Goal: Find specific page/section: Find specific page/section

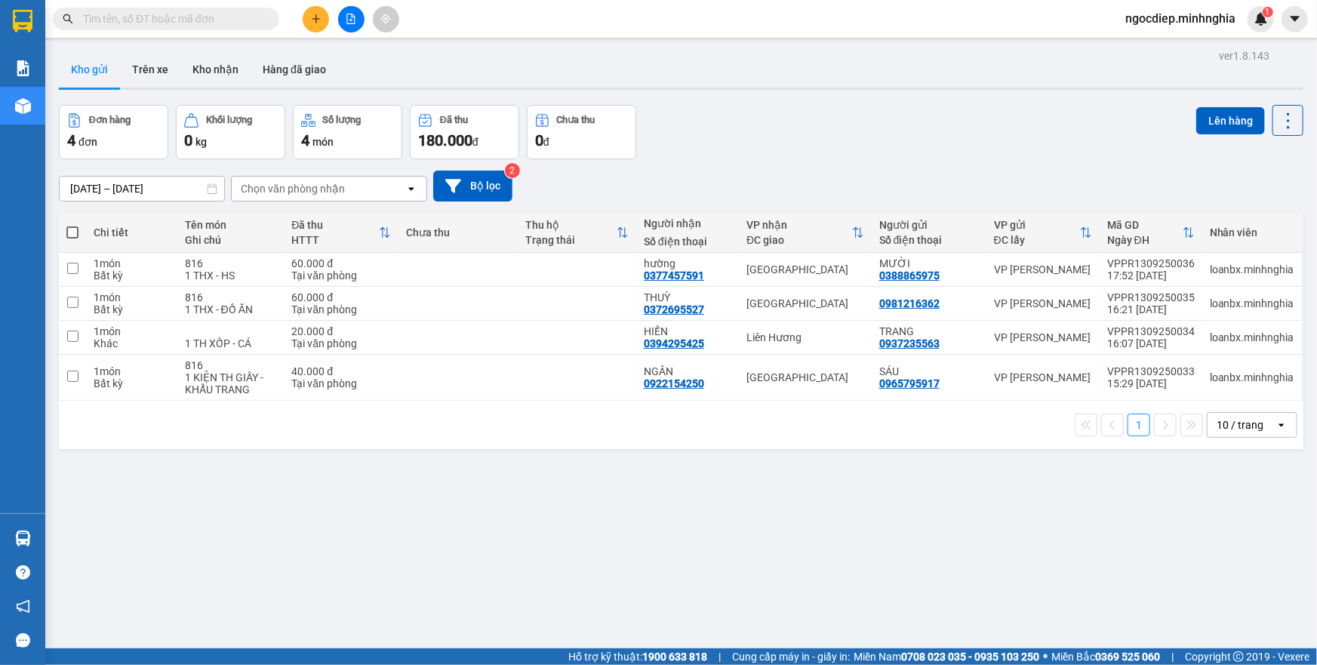
click at [346, 20] on icon "file-add" at bounding box center [351, 19] width 11 height 11
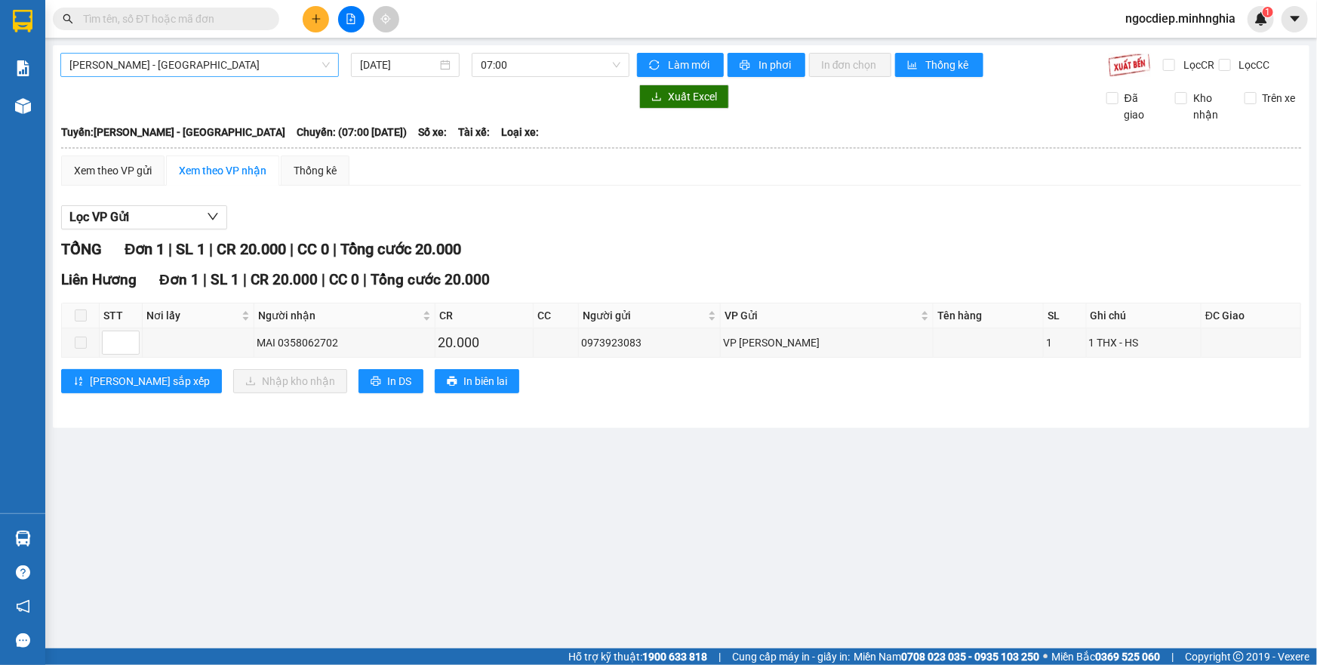
click at [290, 59] on span "[PERSON_NAME] - [GEOGRAPHIC_DATA]" at bounding box center [199, 65] width 260 height 23
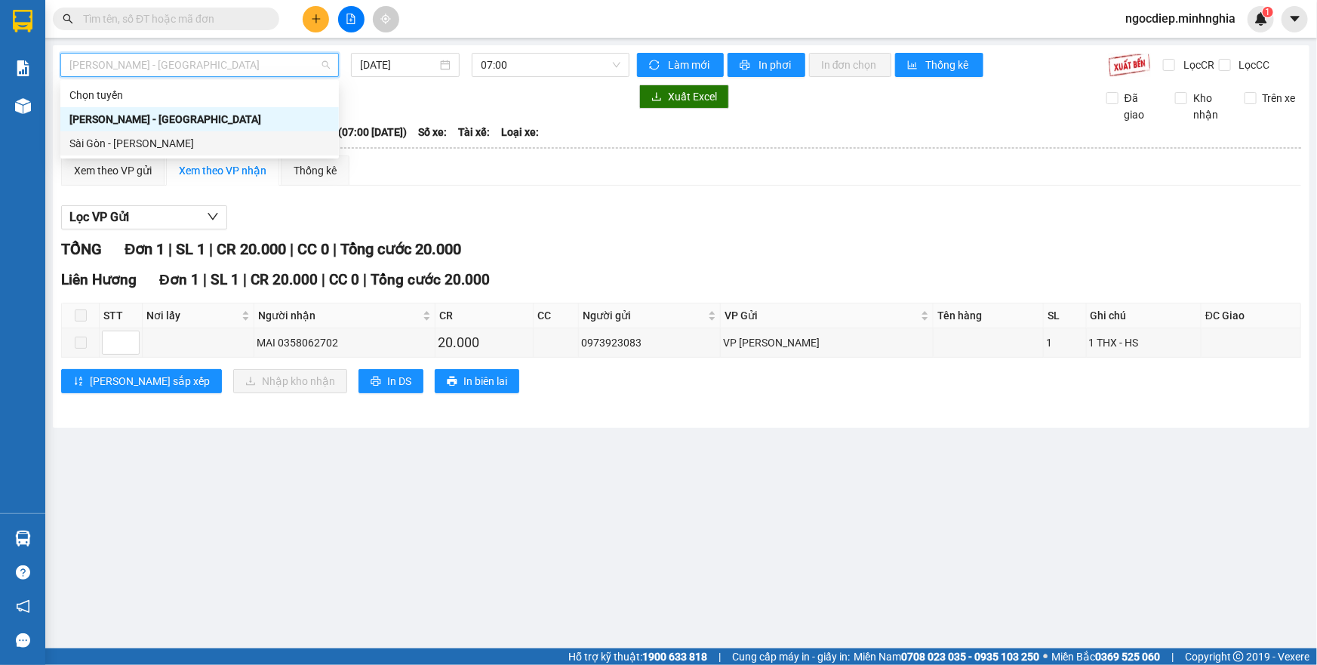
click at [192, 152] on div "Sài Gòn - [PERSON_NAME]" at bounding box center [199, 143] width 278 height 24
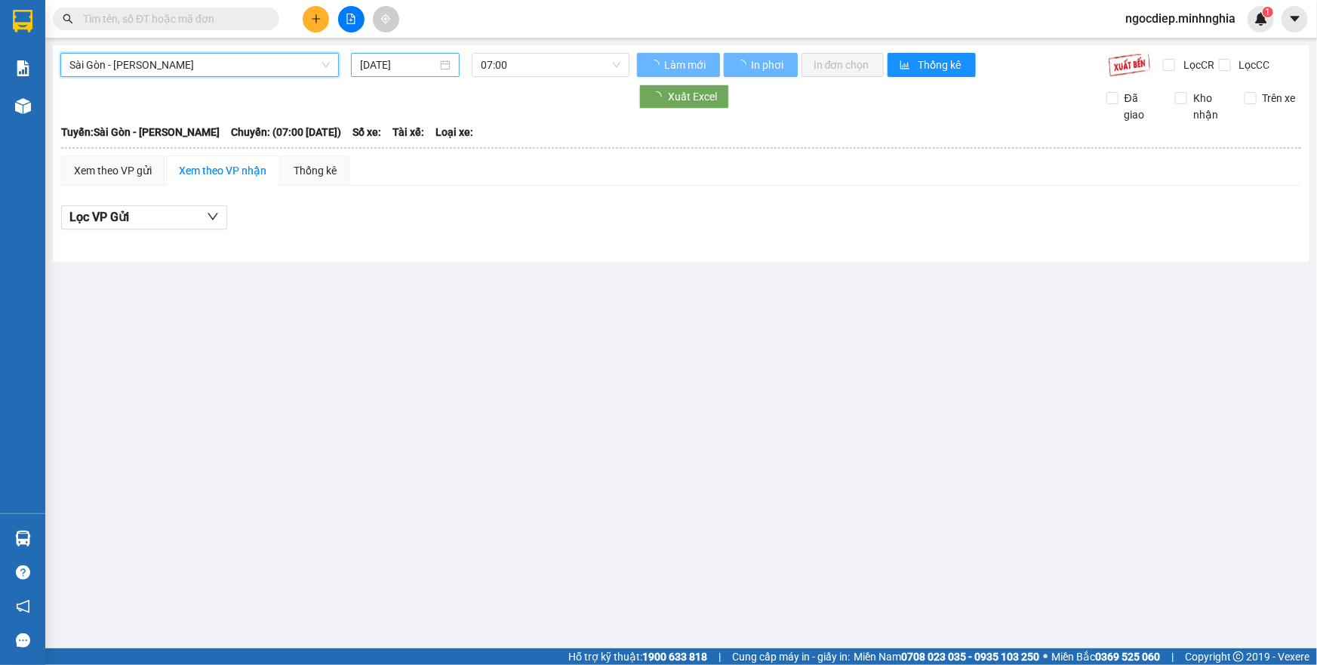
click at [413, 61] on input "[DATE]" at bounding box center [398, 65] width 77 height 17
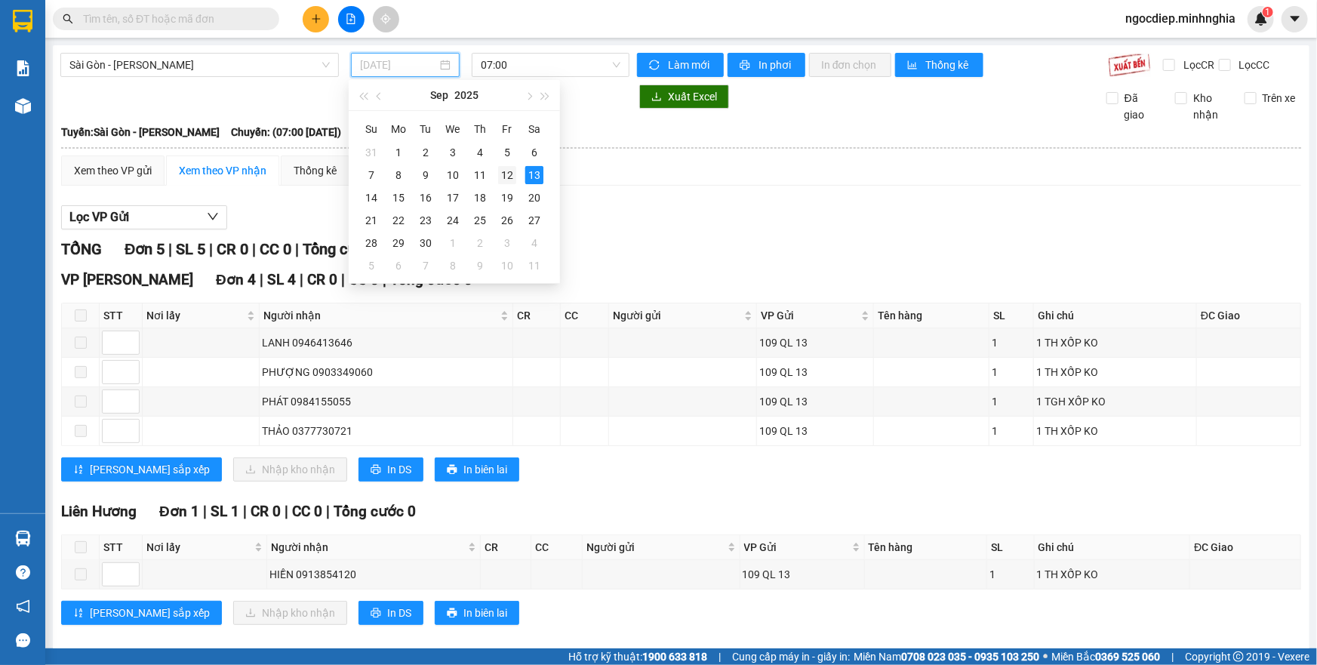
click at [502, 175] on div "12" at bounding box center [507, 175] width 18 height 18
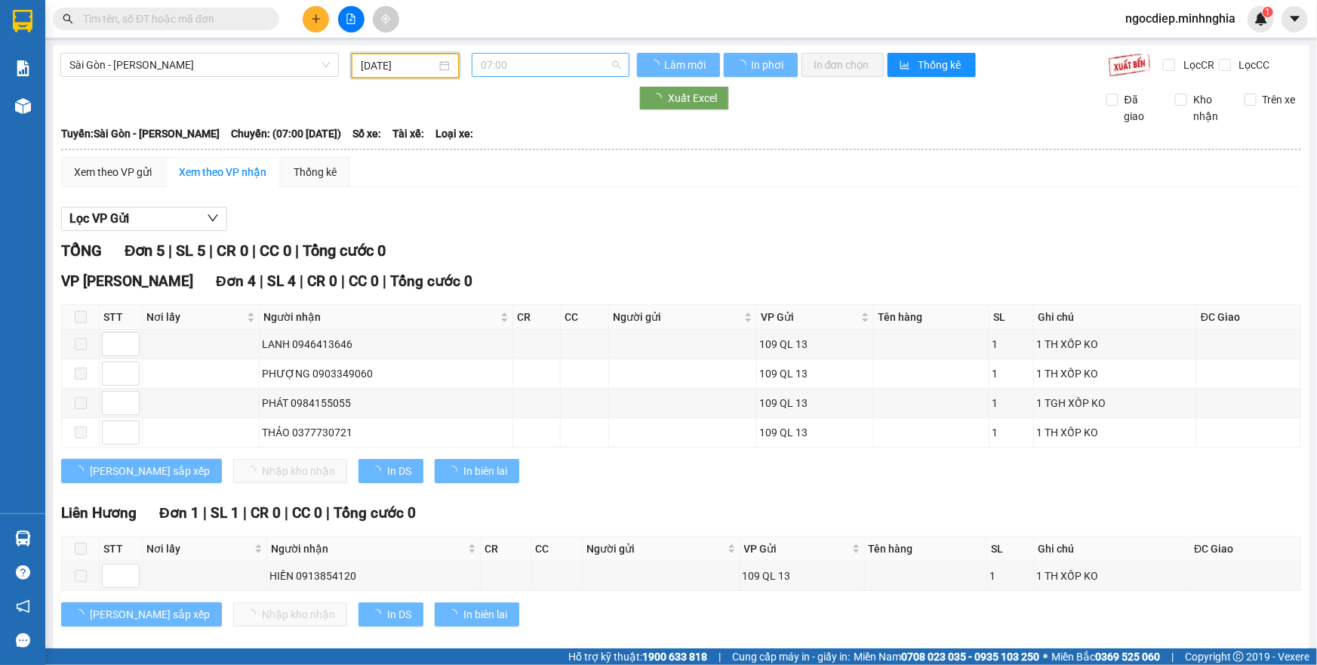
click at [576, 63] on span "07:00" at bounding box center [551, 65] width 140 height 23
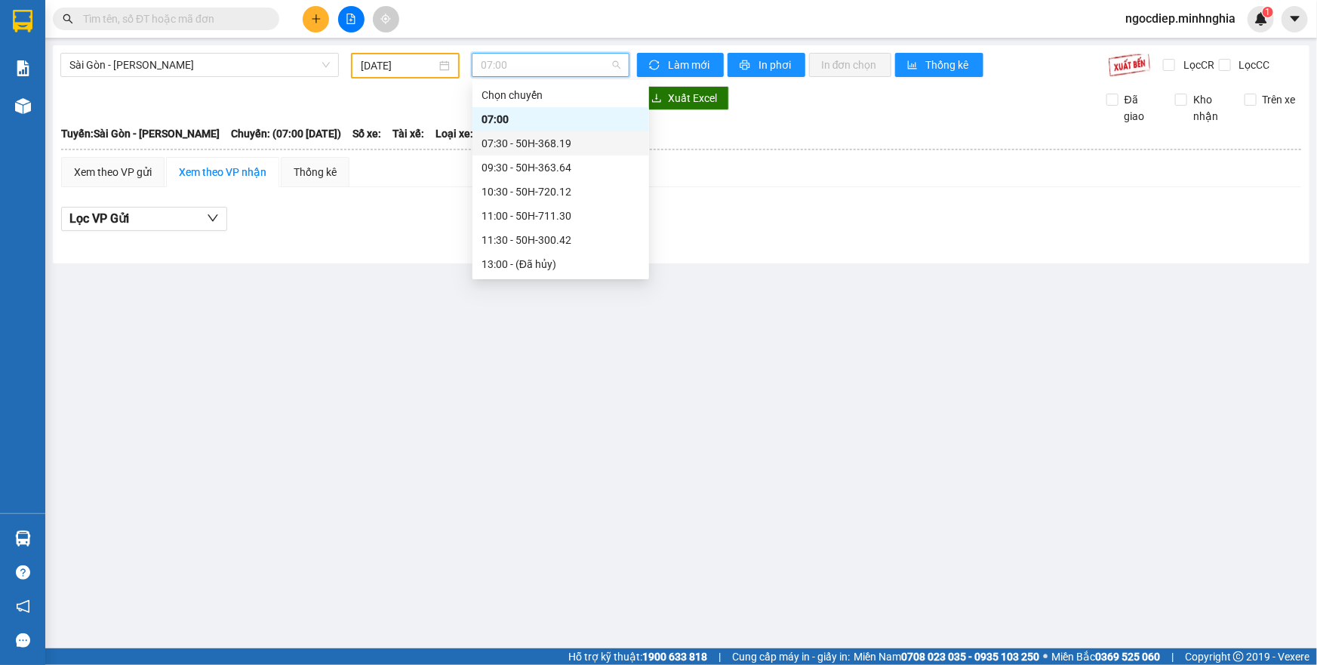
click at [552, 140] on div "07:30 - 50H-368.19" at bounding box center [560, 143] width 158 height 17
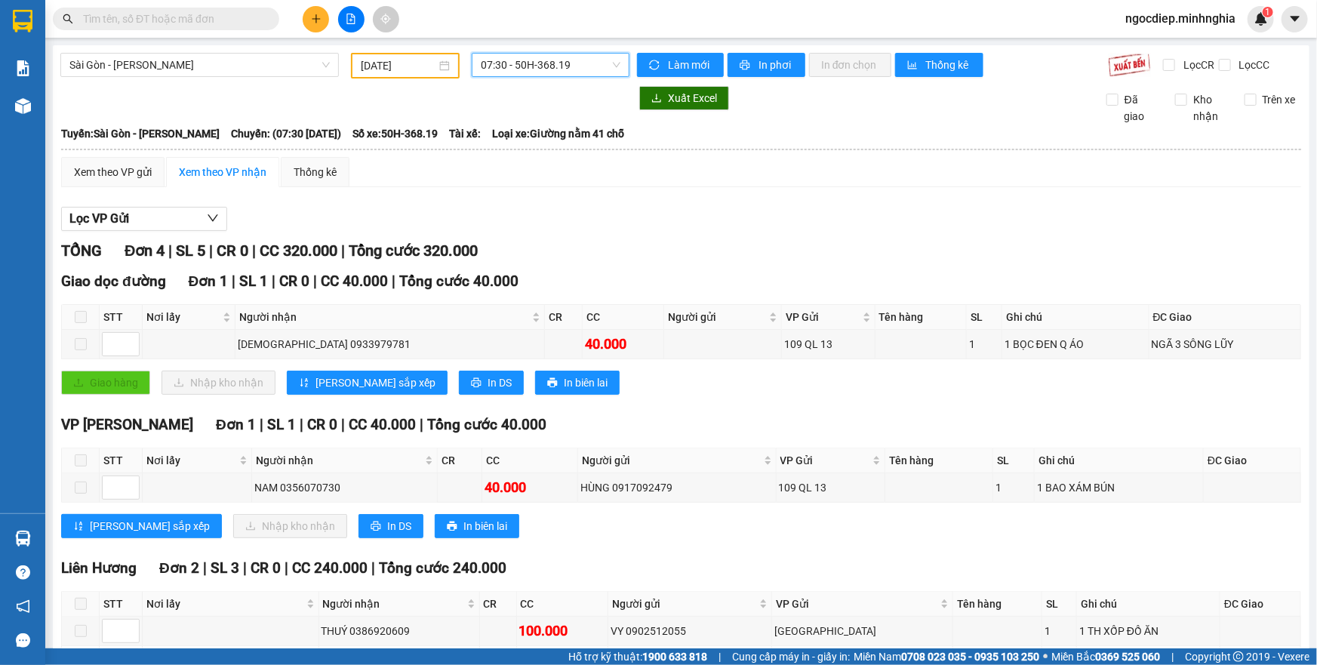
click at [558, 66] on span "07:30 - 50H-368.19" at bounding box center [551, 65] width 140 height 23
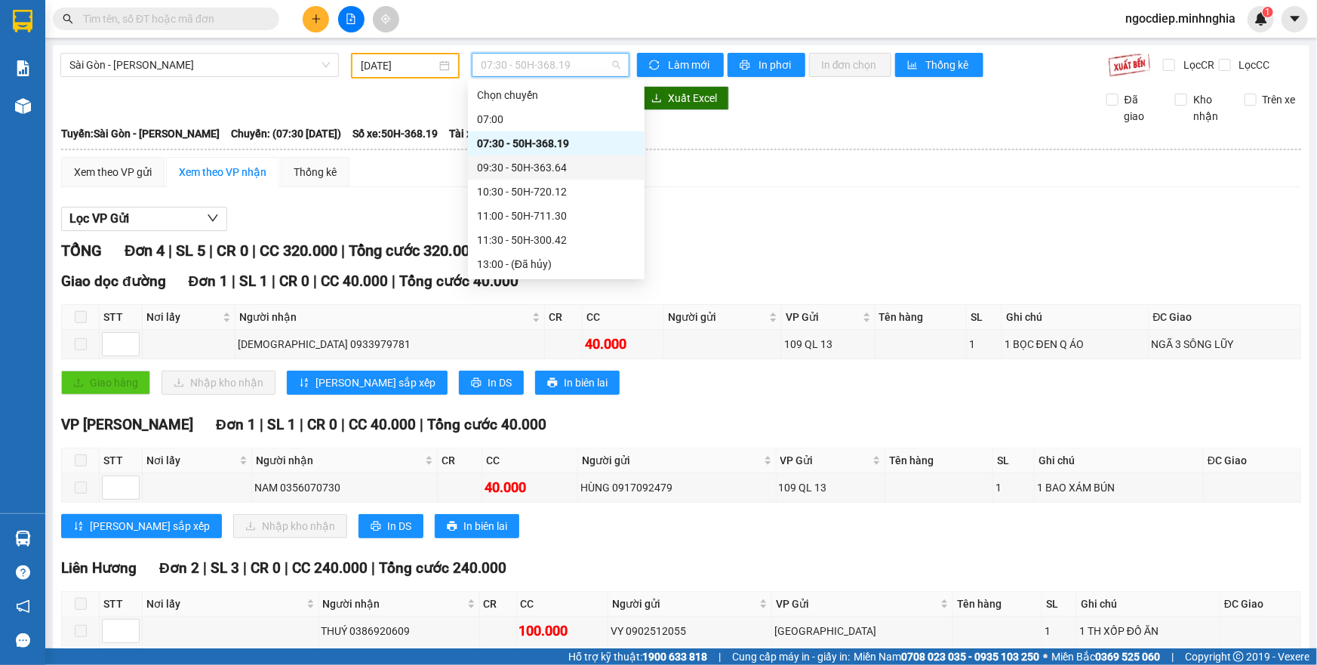
click at [592, 170] on div "09:30 - 50H-363.64" at bounding box center [556, 167] width 158 height 17
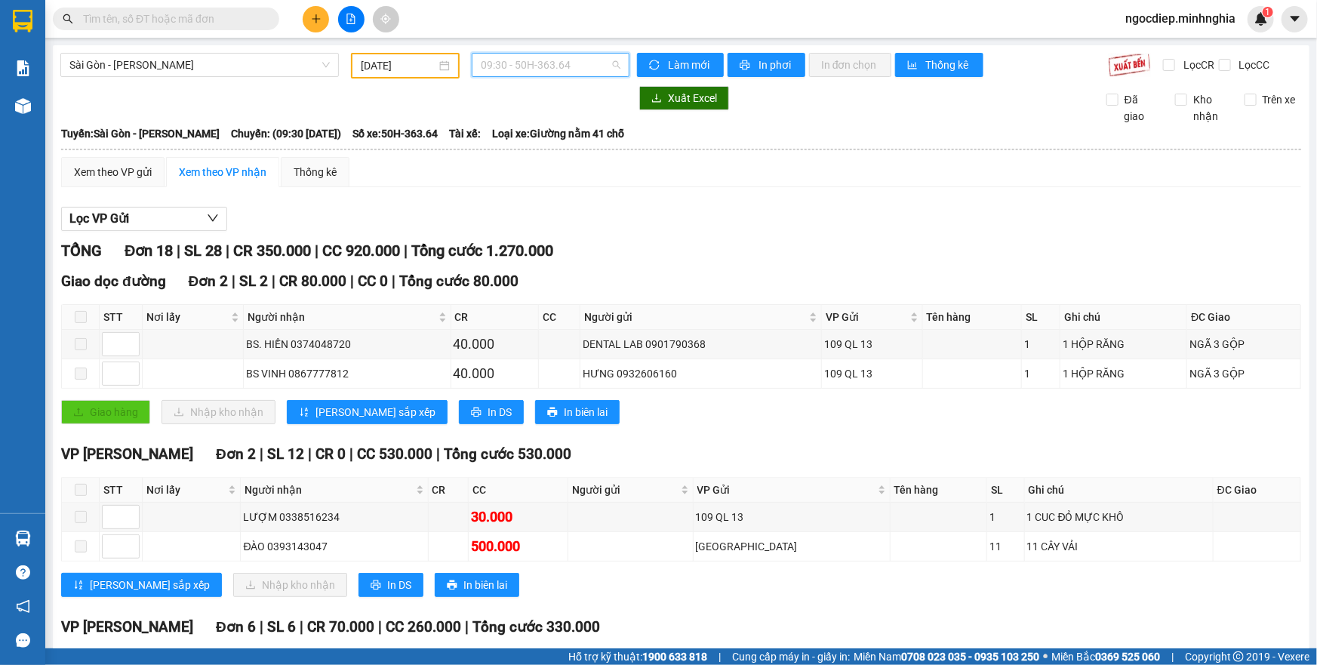
click at [585, 71] on span "09:30 - 50H-363.64" at bounding box center [551, 65] width 140 height 23
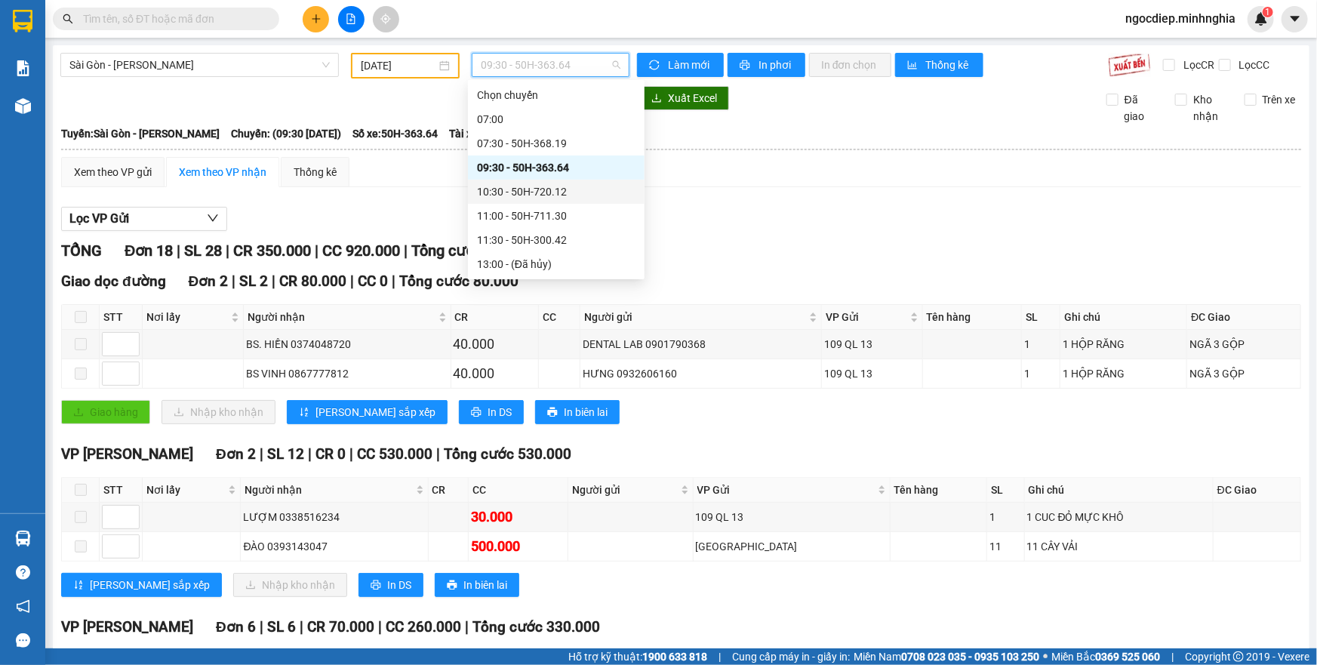
click at [568, 190] on div "10:30 - 50H-720.12" at bounding box center [556, 191] width 158 height 17
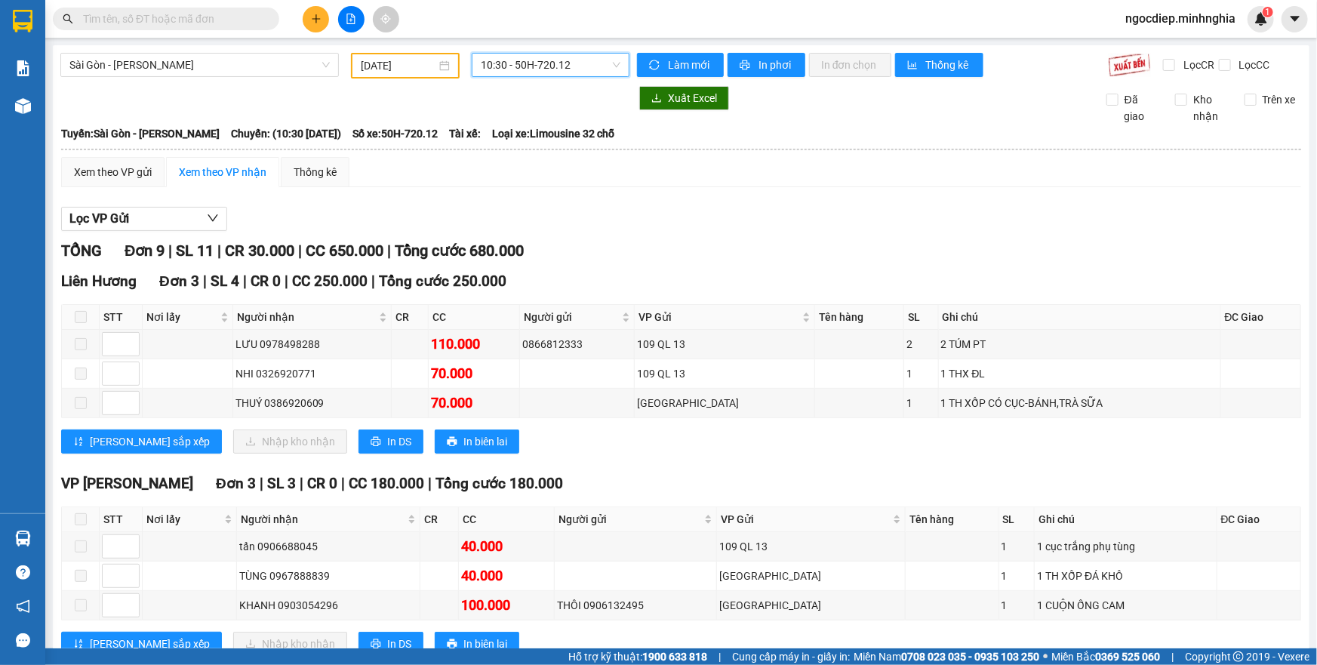
click at [585, 66] on span "10:30 - 50H-720.12" at bounding box center [551, 65] width 140 height 23
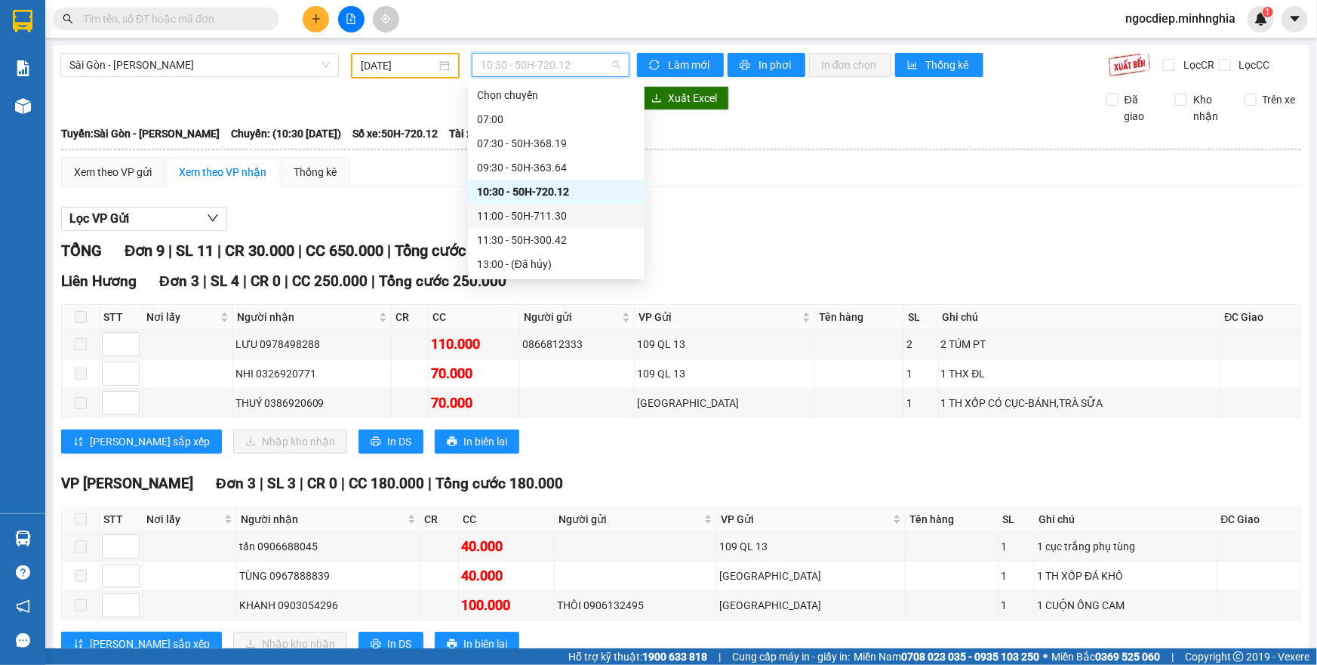
click at [554, 214] on div "11:00 - 50H-711.30" at bounding box center [556, 215] width 158 height 17
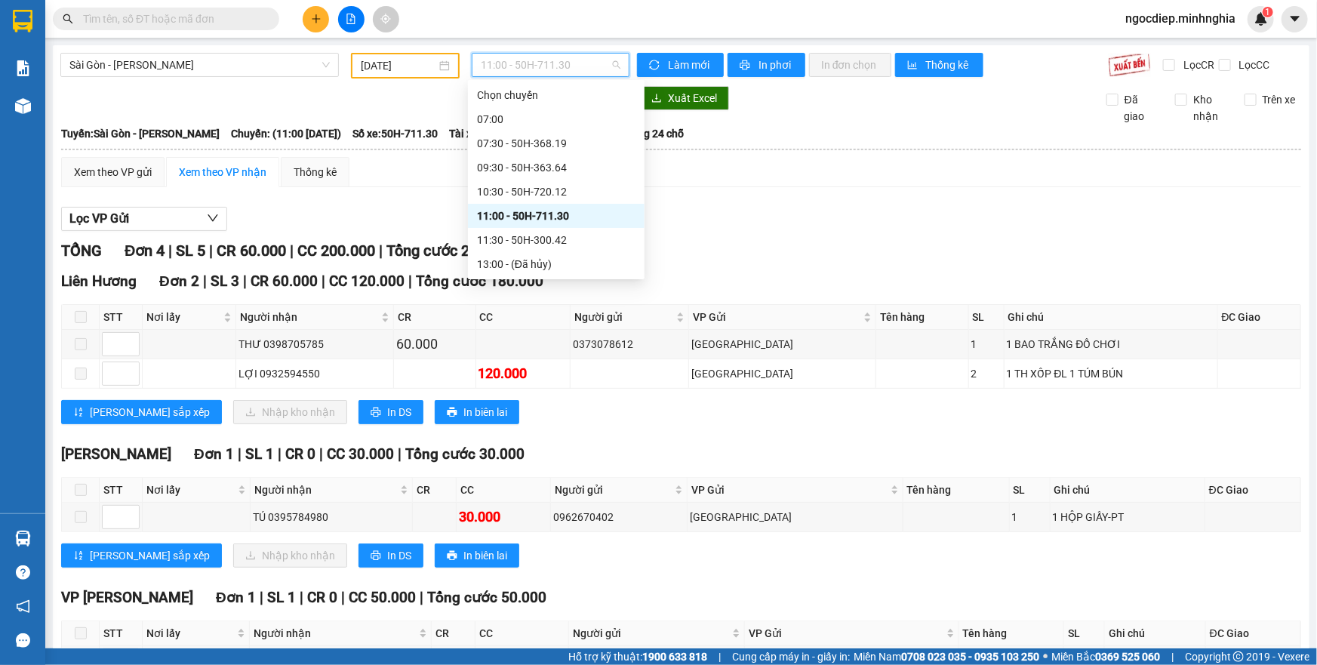
click at [563, 61] on span "11:00 - 50H-711.30" at bounding box center [551, 65] width 140 height 23
click at [559, 235] on div "11:30 - 50H-300.42" at bounding box center [556, 240] width 158 height 17
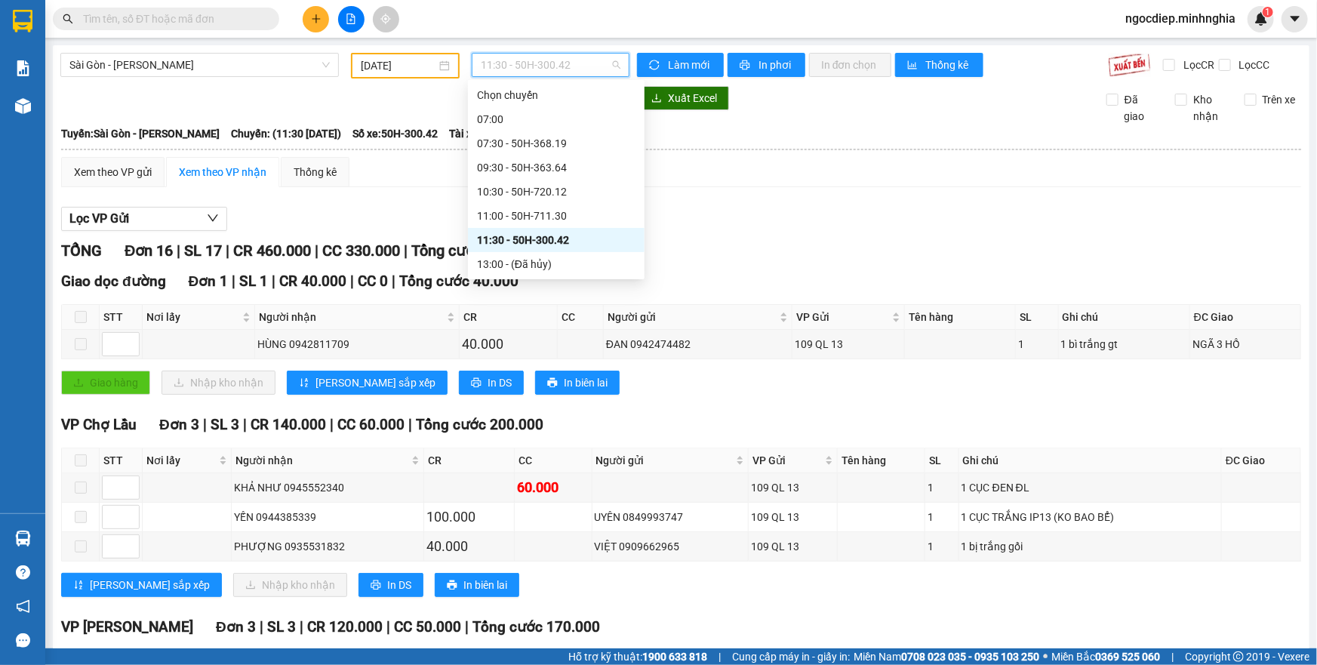
click at [513, 55] on span "11:30 - 50H-300.42" at bounding box center [551, 65] width 140 height 23
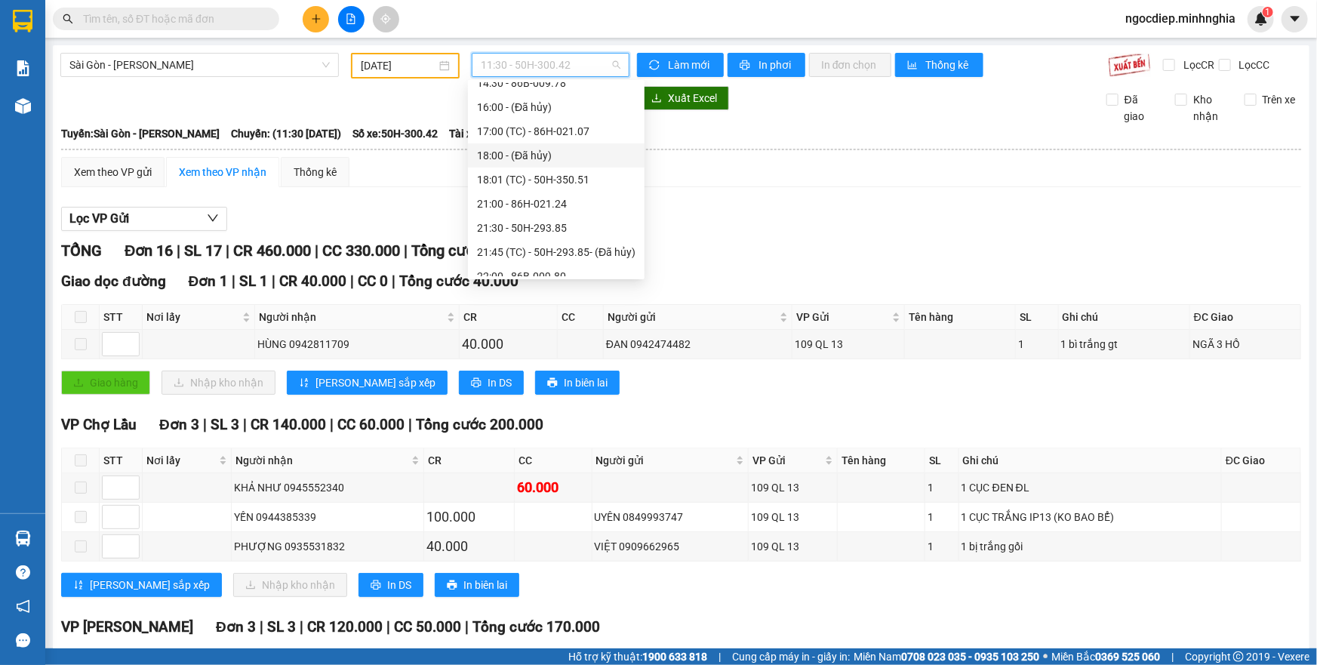
scroll to position [68, 0]
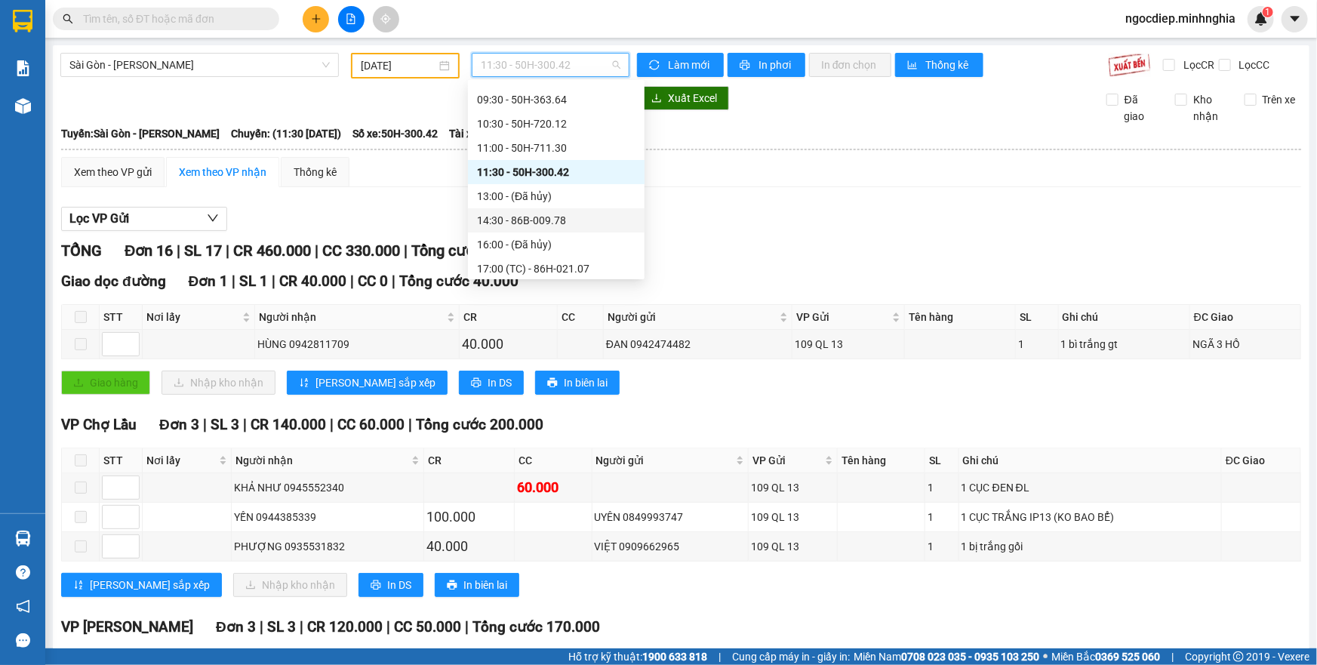
click at [548, 217] on div "14:30 - 86B-009.78" at bounding box center [556, 220] width 158 height 17
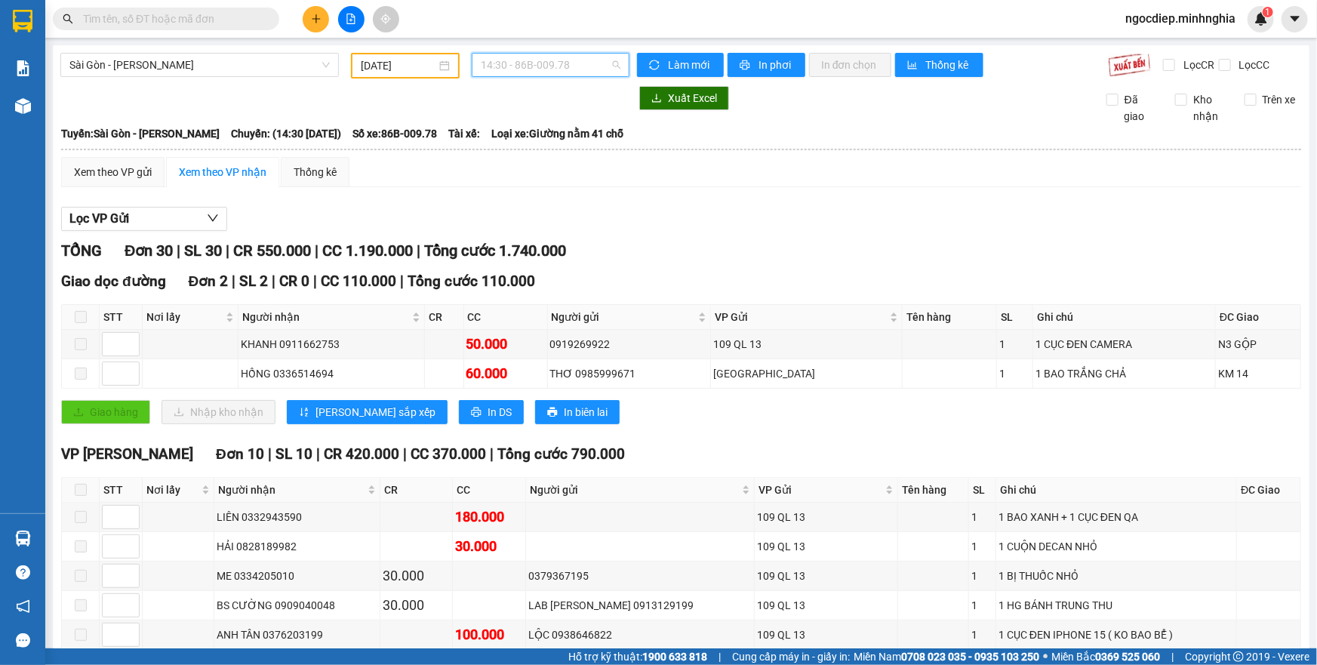
click at [581, 69] on span "14:30 - 86B-009.78" at bounding box center [551, 65] width 140 height 23
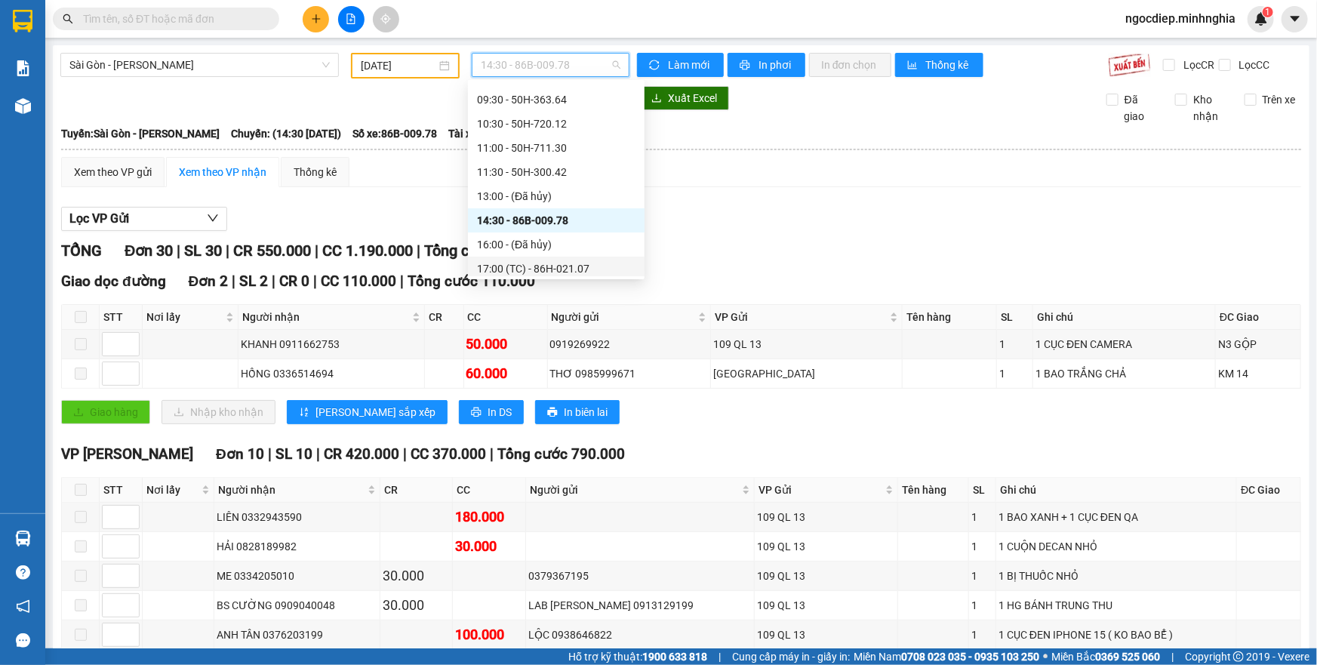
click at [564, 272] on div "17:00 (TC) - 86H-021.07" at bounding box center [556, 268] width 158 height 17
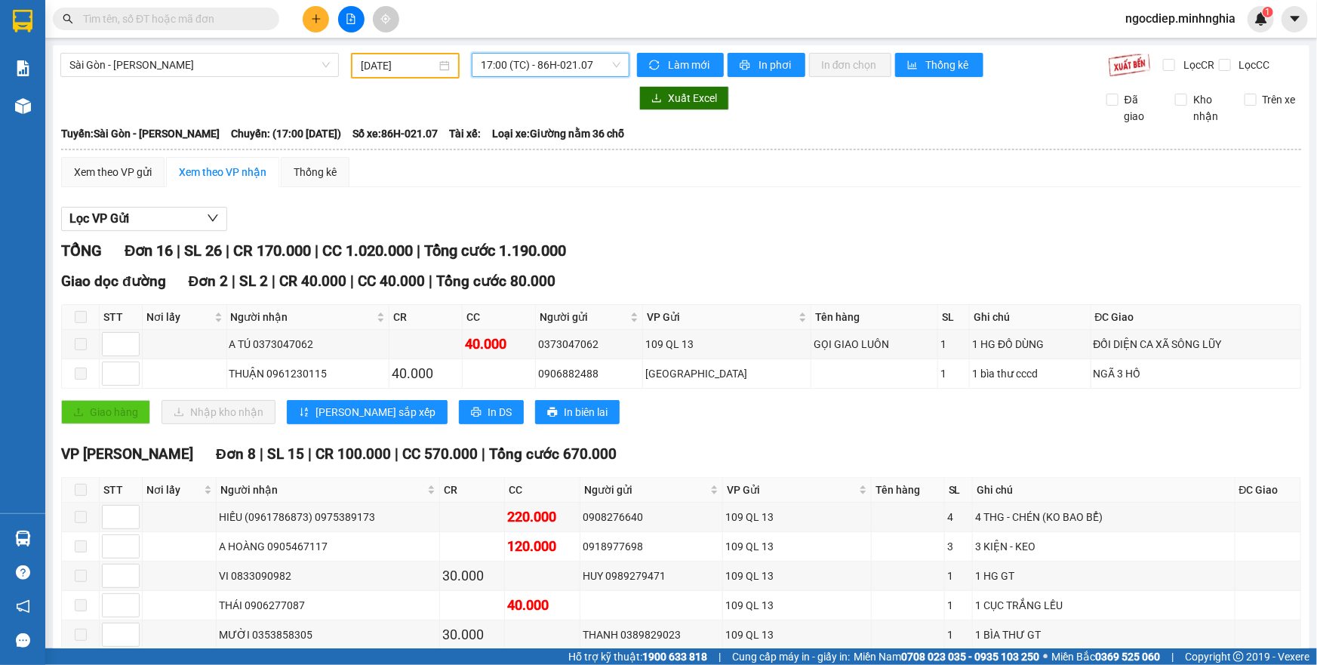
click at [555, 52] on div "[GEOGRAPHIC_DATA] - [GEOGRAPHIC_DATA] [DATE] 17:00 17:00 (TC) - 86H-021.07 Làm …" at bounding box center [681, 571] width 1256 height 1053
click at [553, 76] on div "17:00 (TC) - 86H-021.07" at bounding box center [551, 65] width 158 height 24
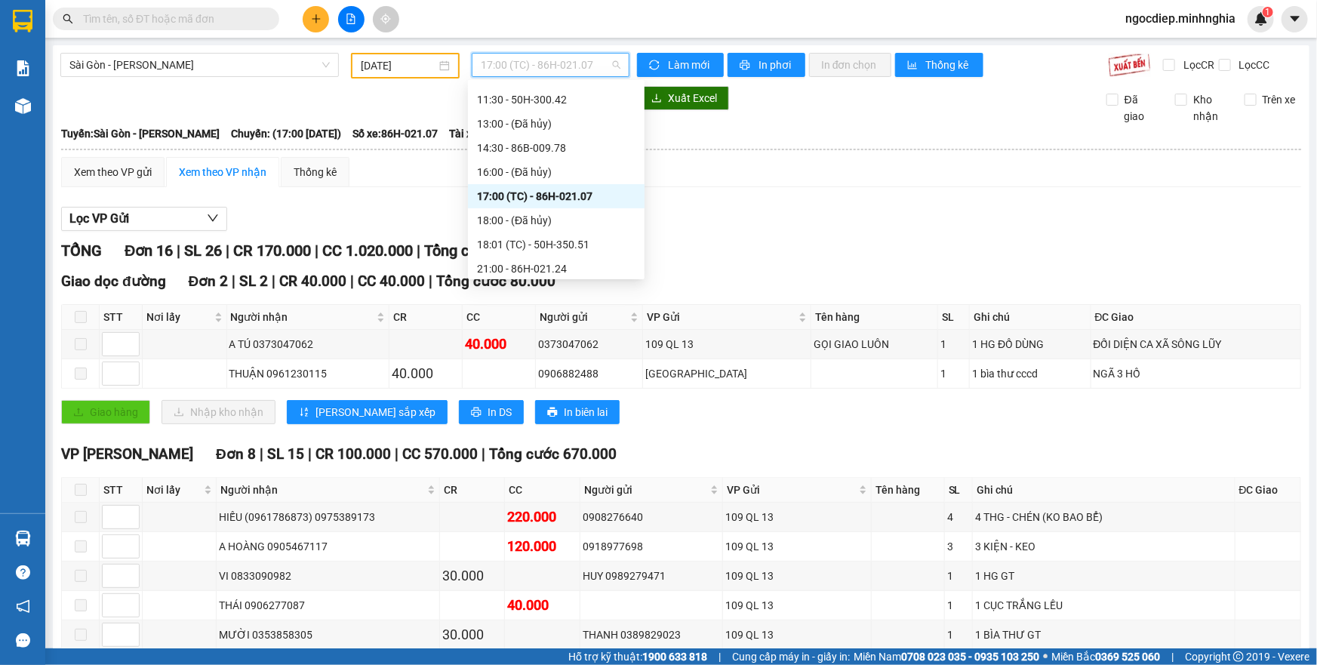
scroll to position [217, 0]
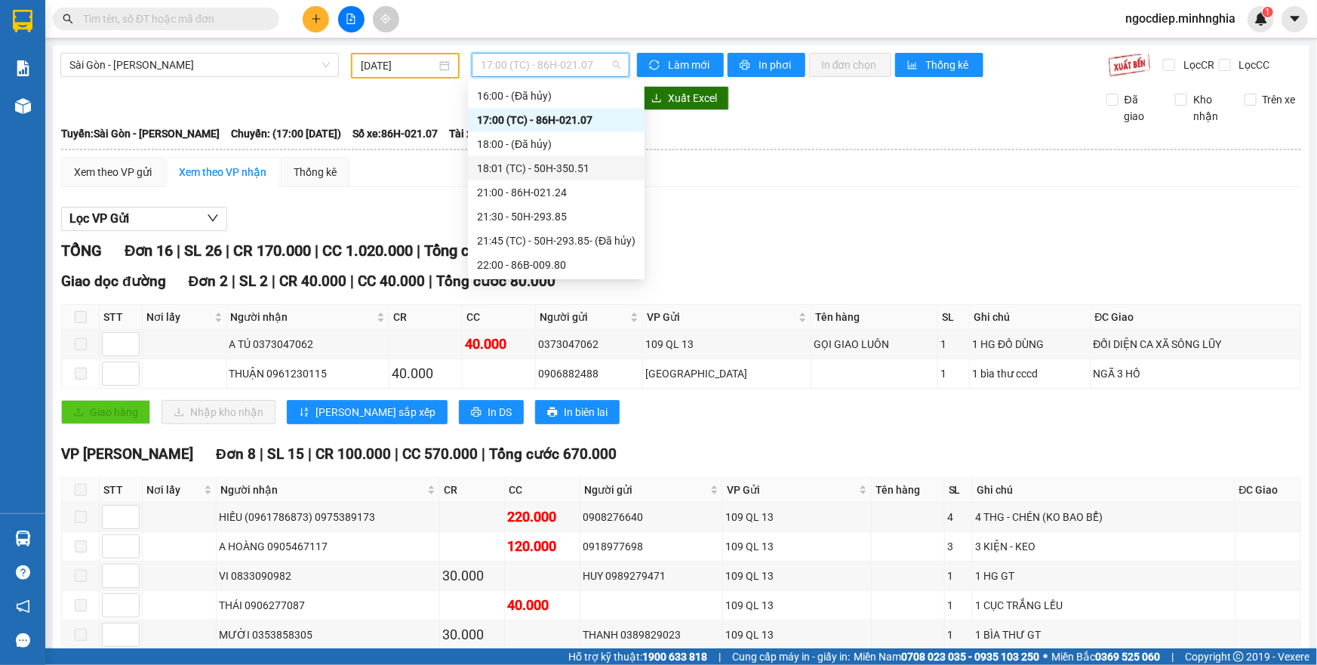
click at [613, 176] on div "18:01 (TC) - 50H-350.51" at bounding box center [556, 168] width 177 height 24
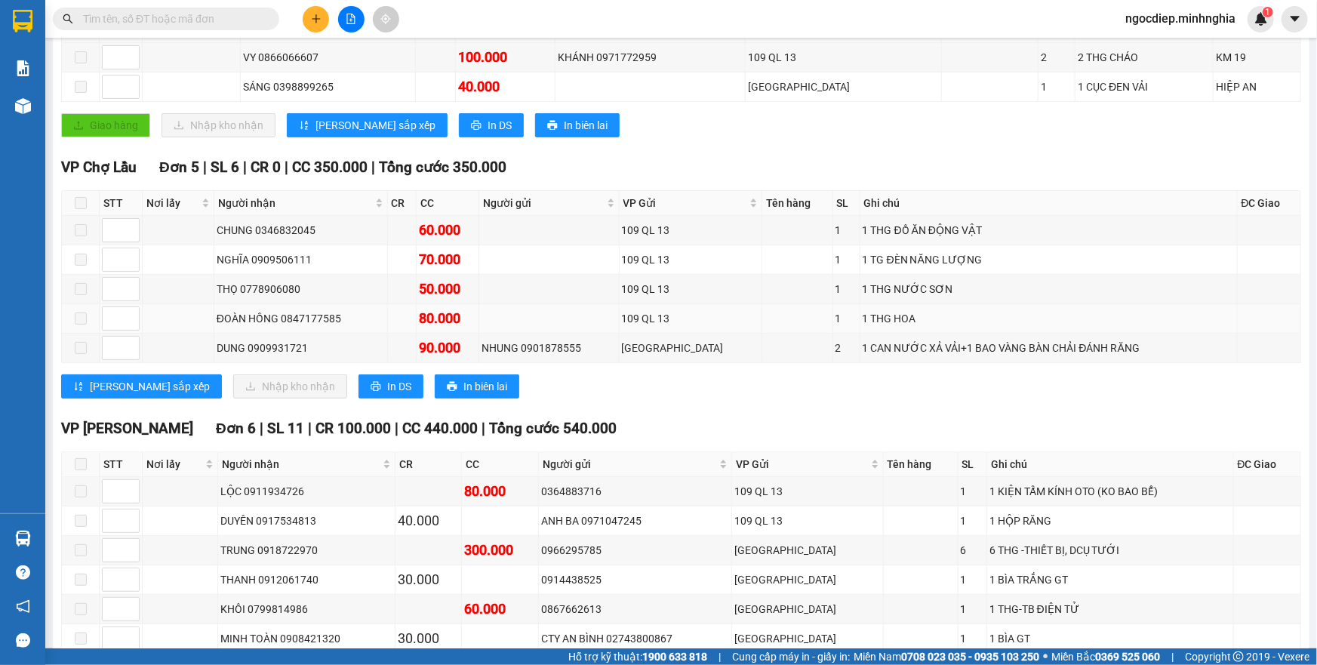
scroll to position [13, 0]
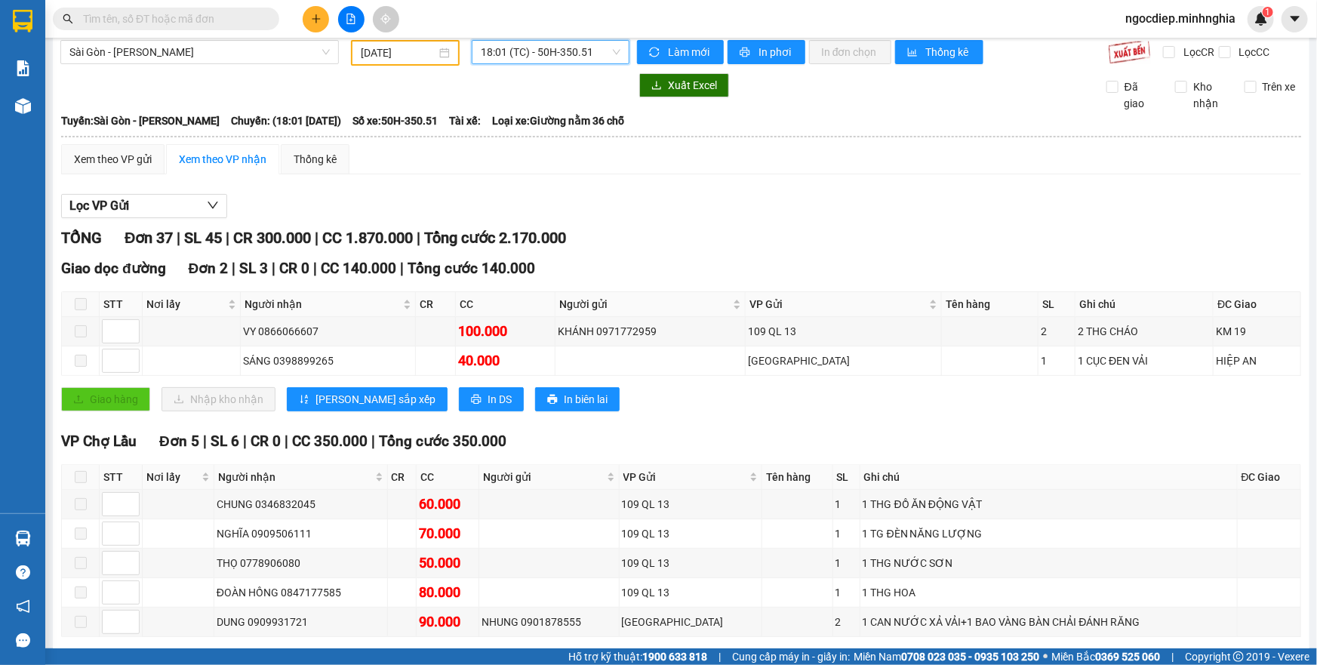
drag, startPoint x: 551, startPoint y: 70, endPoint x: 557, endPoint y: 52, distance: 19.1
click at [557, 52] on span "18:01 (TC) - 50H-350.51" at bounding box center [551, 52] width 140 height 23
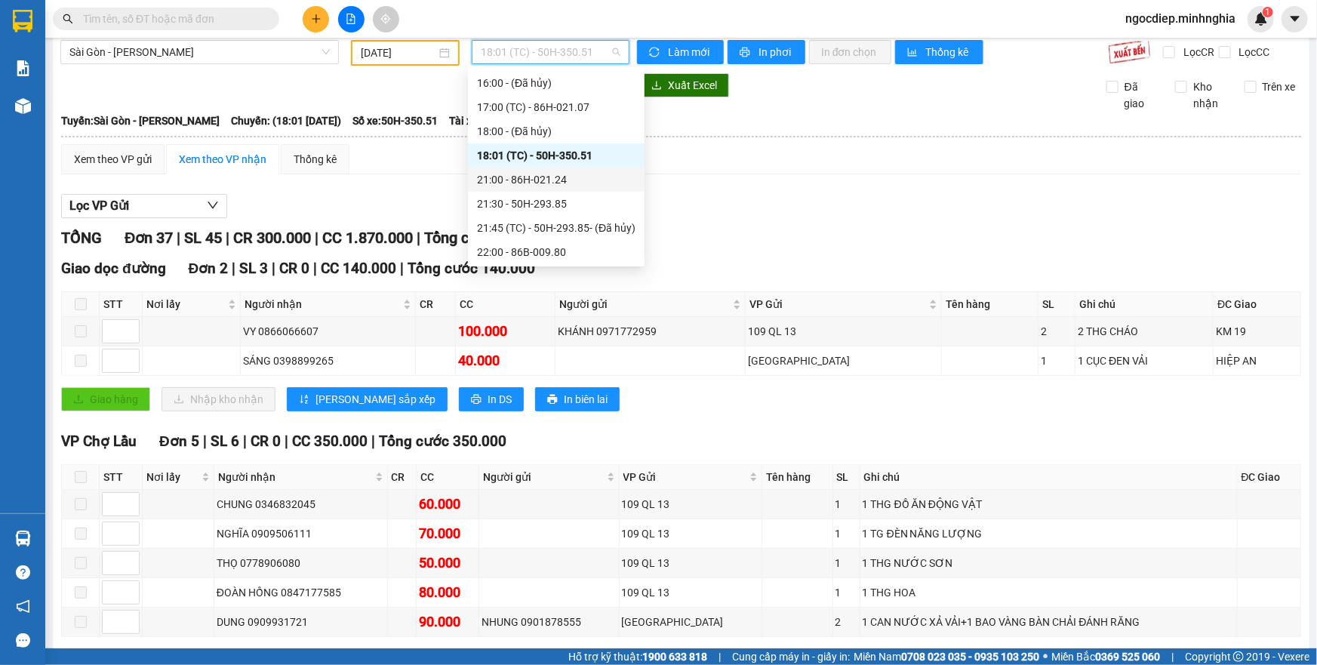
click at [572, 181] on div "21:00 - 86H-021.24" at bounding box center [556, 179] width 158 height 17
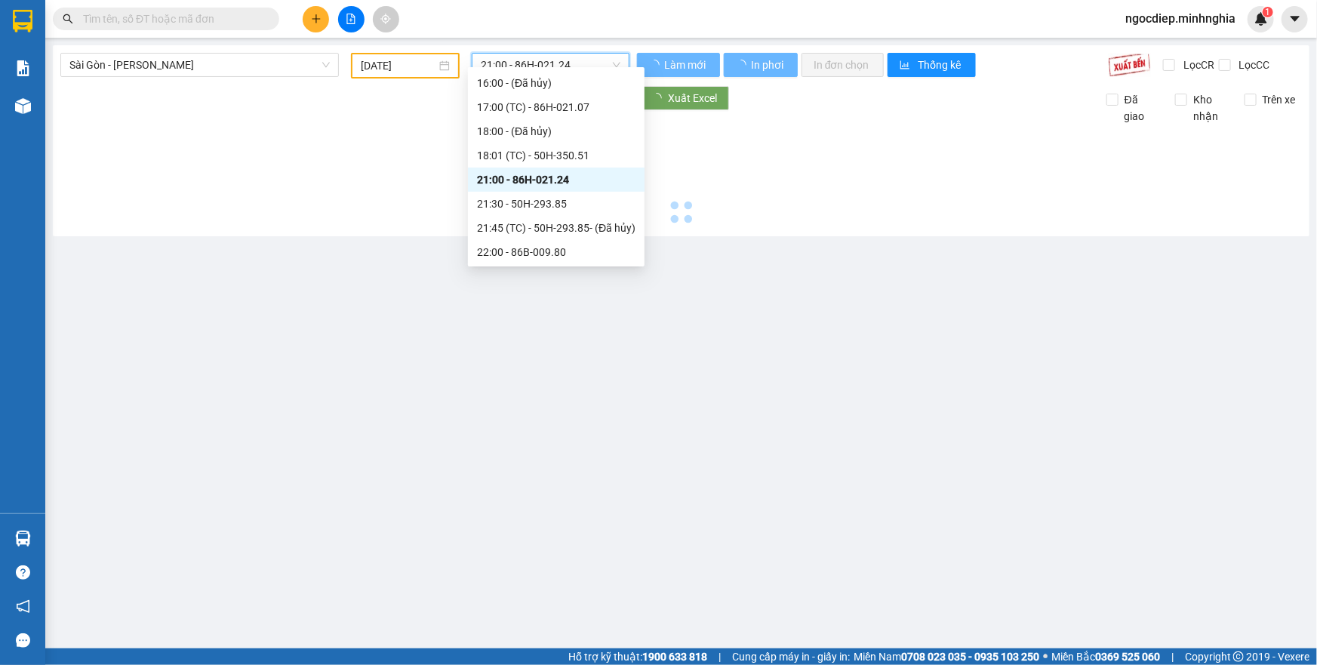
scroll to position [0, 0]
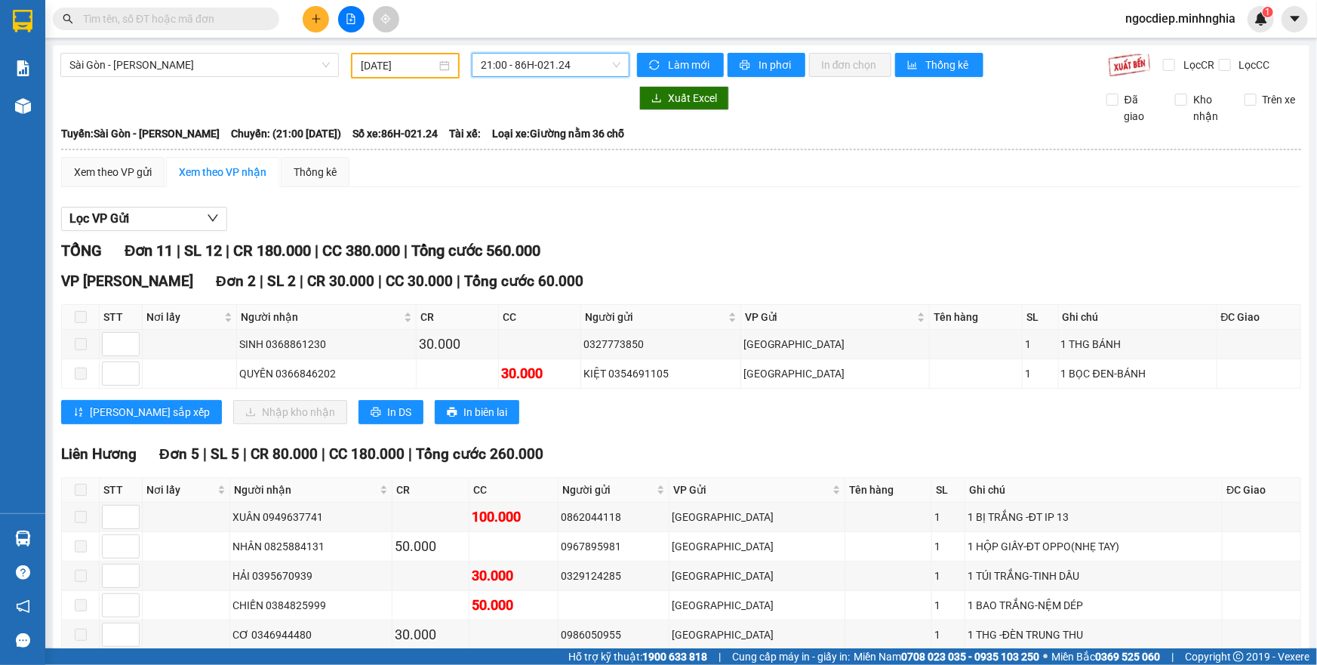
click at [570, 64] on span "21:00 - 86H-021.24" at bounding box center [551, 65] width 140 height 23
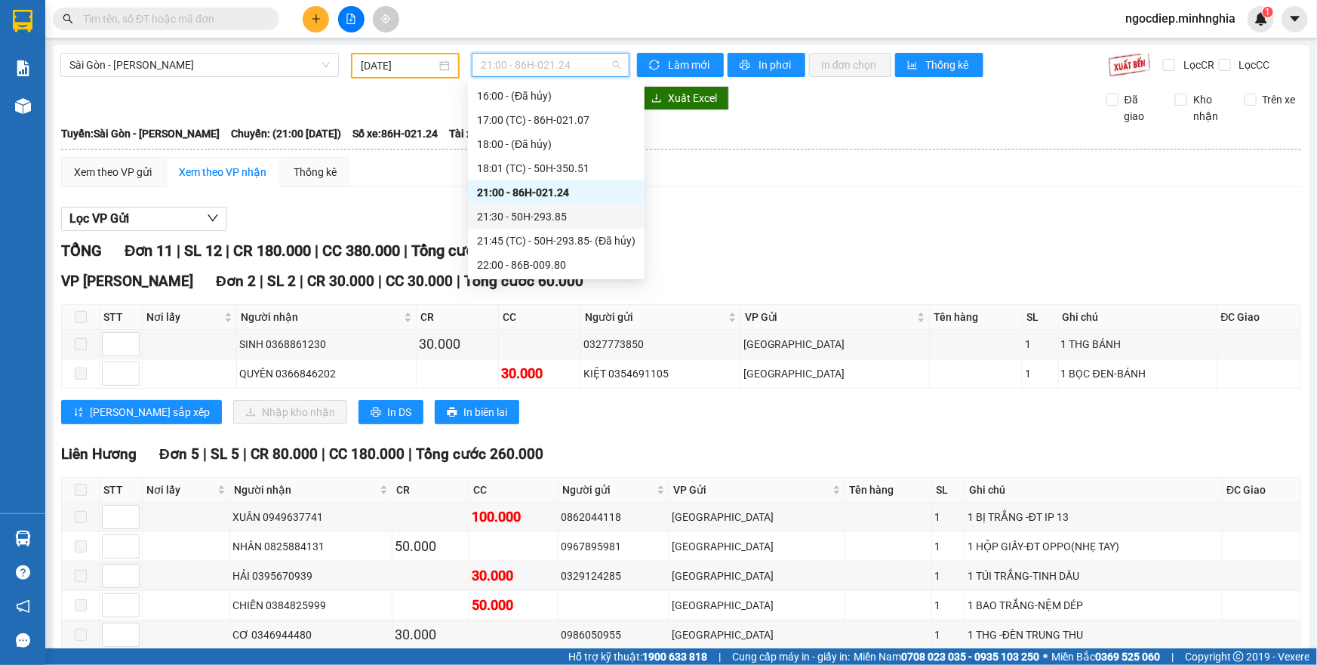
click at [579, 220] on div "21:30 - 50H-293.85" at bounding box center [556, 216] width 158 height 17
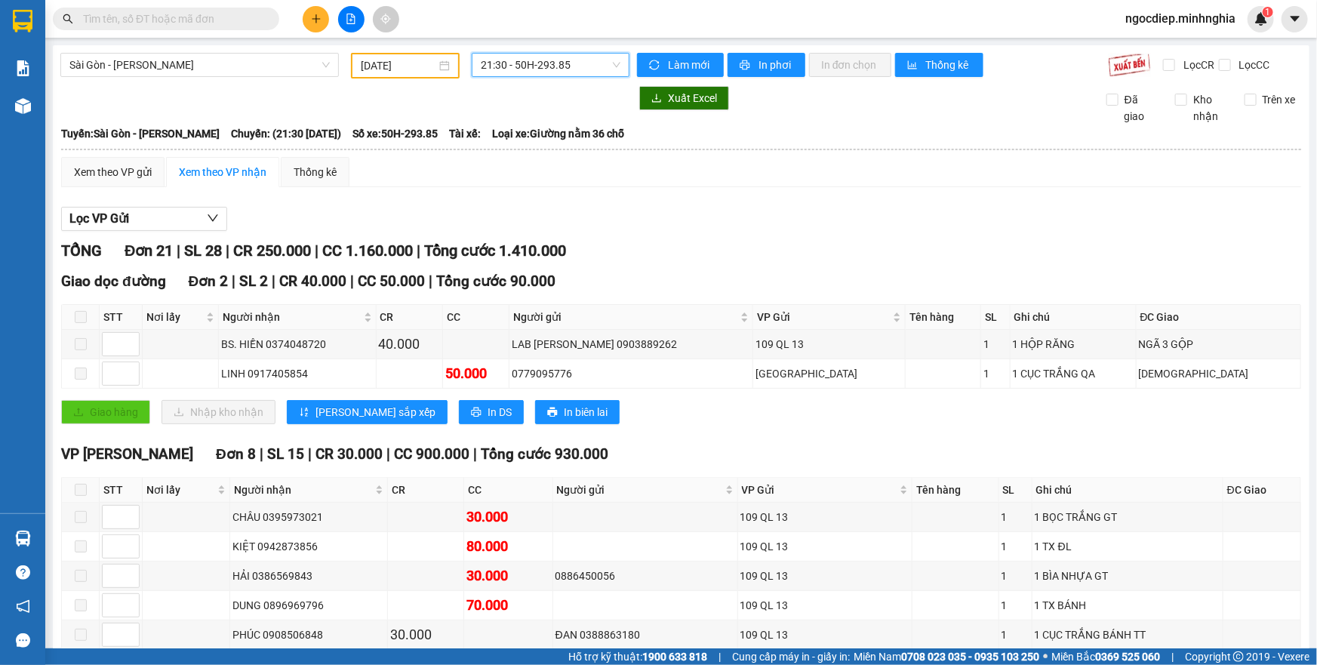
drag, startPoint x: 594, startPoint y: 89, endPoint x: 599, endPoint y: 72, distance: 18.1
click at [599, 72] on span "21:30 - 50H-293.85" at bounding box center [551, 65] width 140 height 23
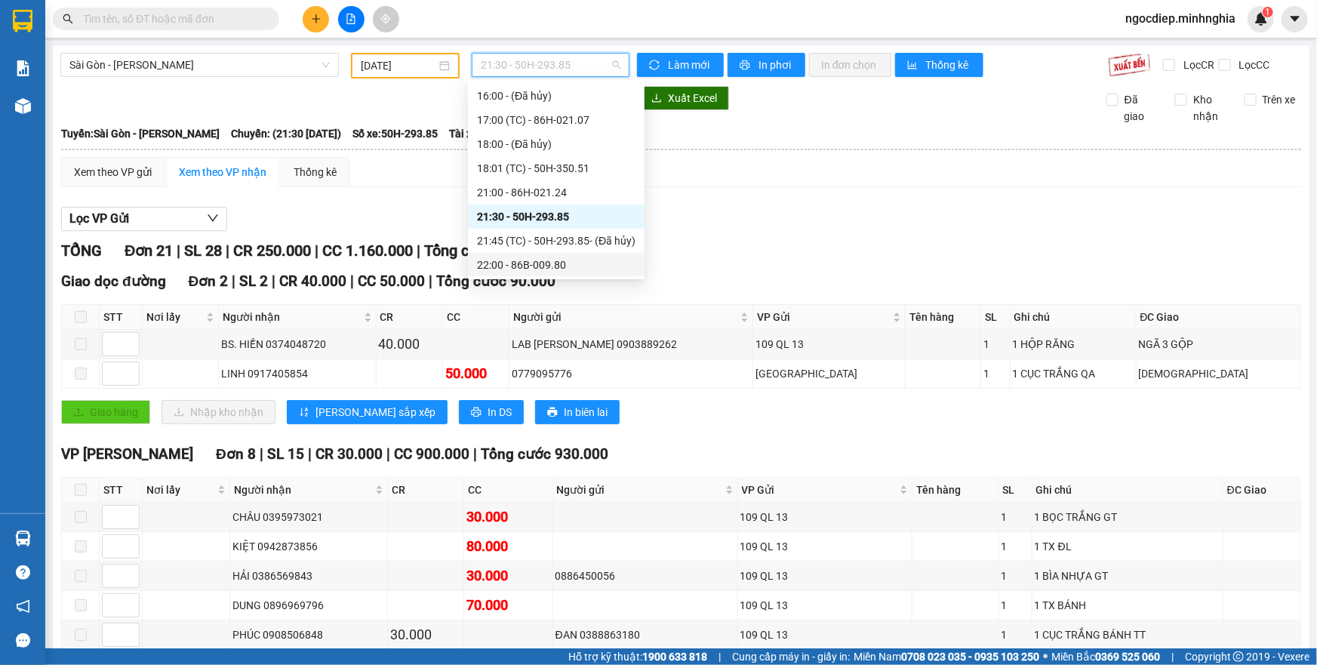
click at [558, 260] on div "22:00 - 86B-009.80" at bounding box center [556, 265] width 158 height 17
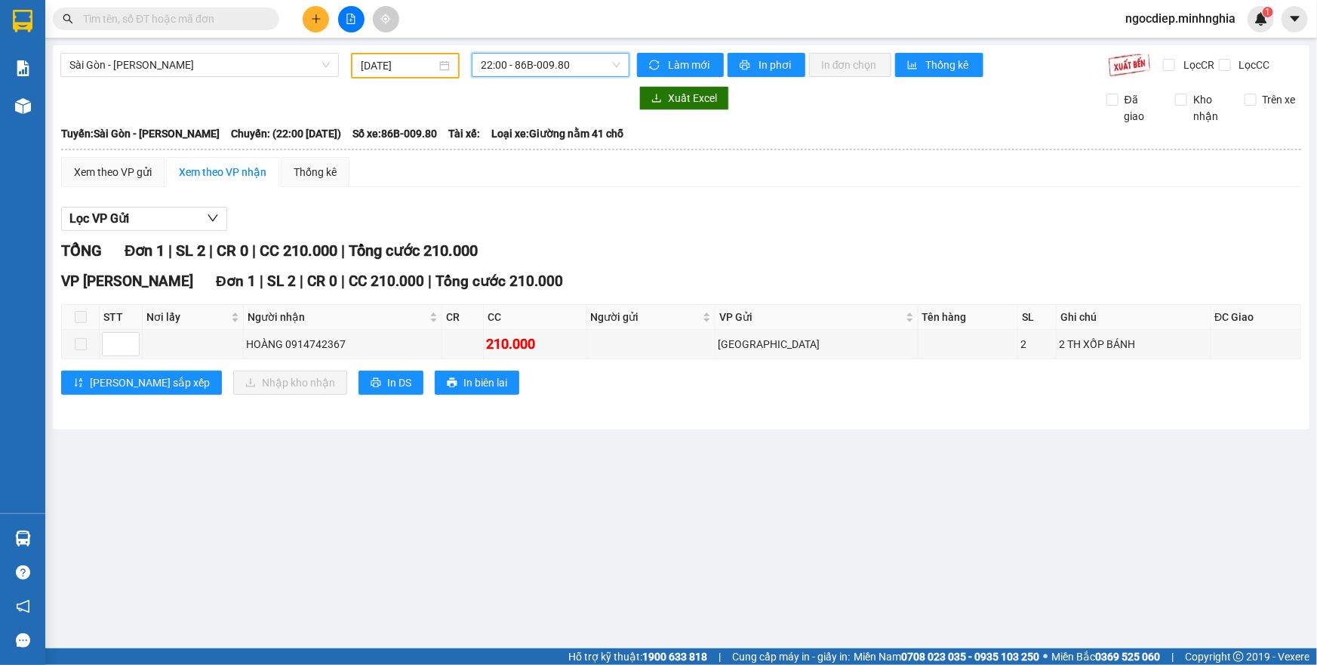
click at [586, 58] on span "22:00 - 86B-009.80" at bounding box center [551, 65] width 140 height 23
drag, startPoint x: 415, startPoint y: 55, endPoint x: 402, endPoint y: 60, distance: 13.9
click at [402, 60] on div "[DATE]" at bounding box center [405, 66] width 109 height 26
click at [402, 60] on input "[DATE]" at bounding box center [398, 65] width 75 height 17
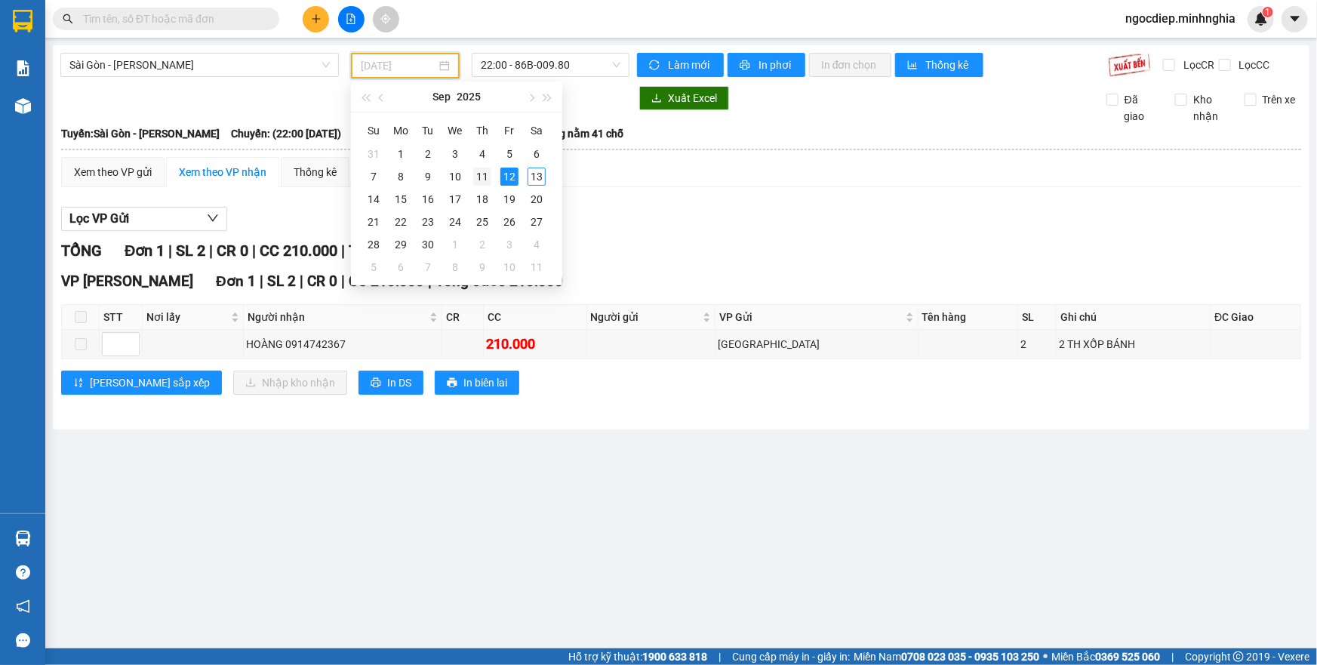
click at [479, 177] on div "11" at bounding box center [482, 176] width 18 height 18
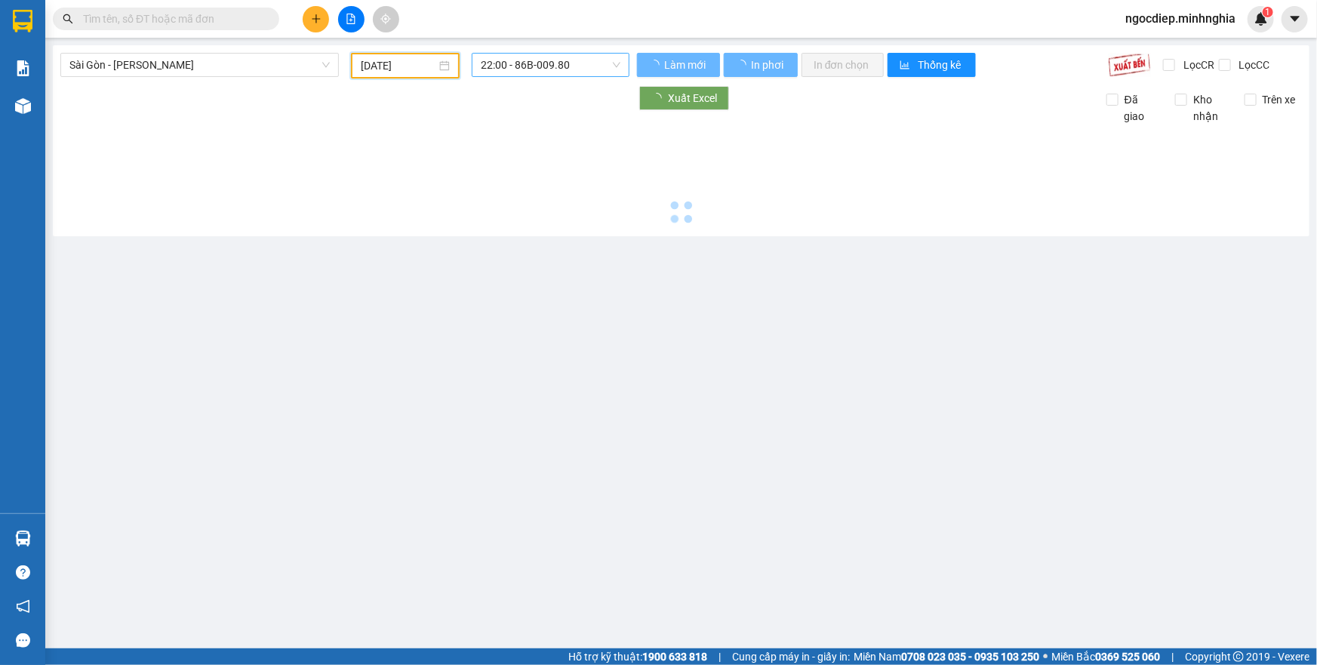
type input "[DATE]"
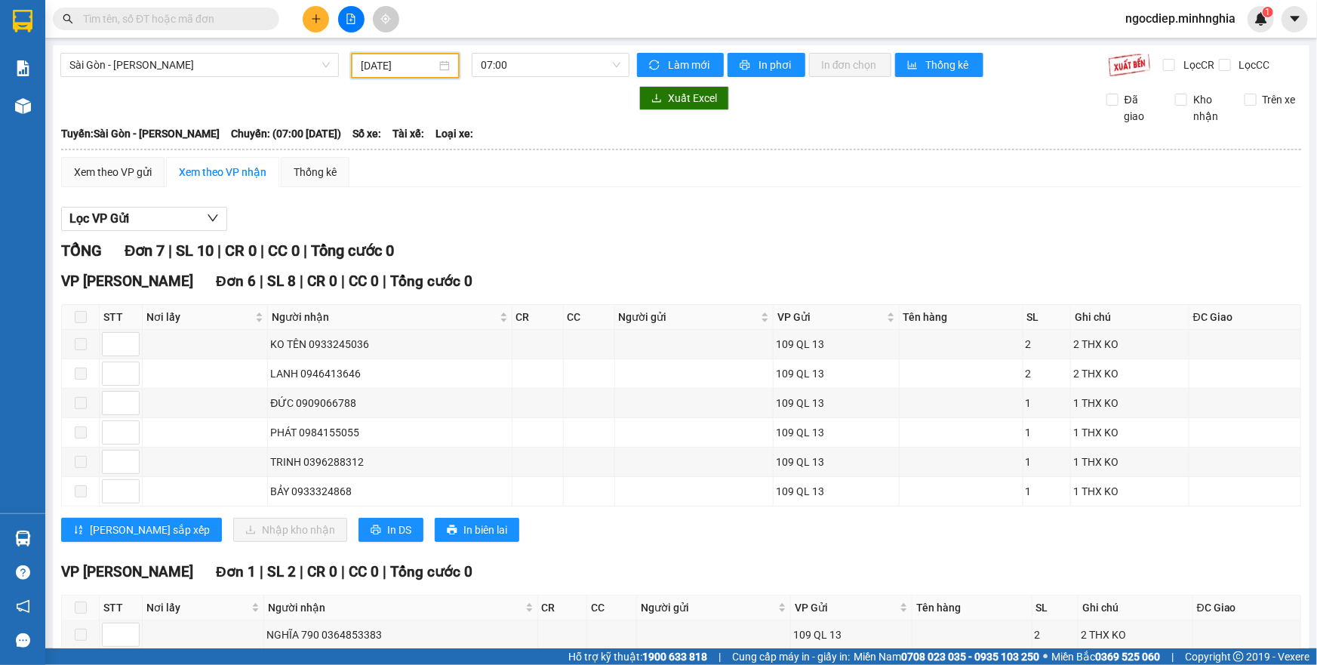
click at [549, 50] on div "[GEOGRAPHIC_DATA] - Phan Rí [DATE] 07:00 Làm mới In phơi In đơn chọn Thống kê L…" at bounding box center [681, 382] width 1256 height 674
click at [547, 75] on span "07:00" at bounding box center [551, 65] width 140 height 23
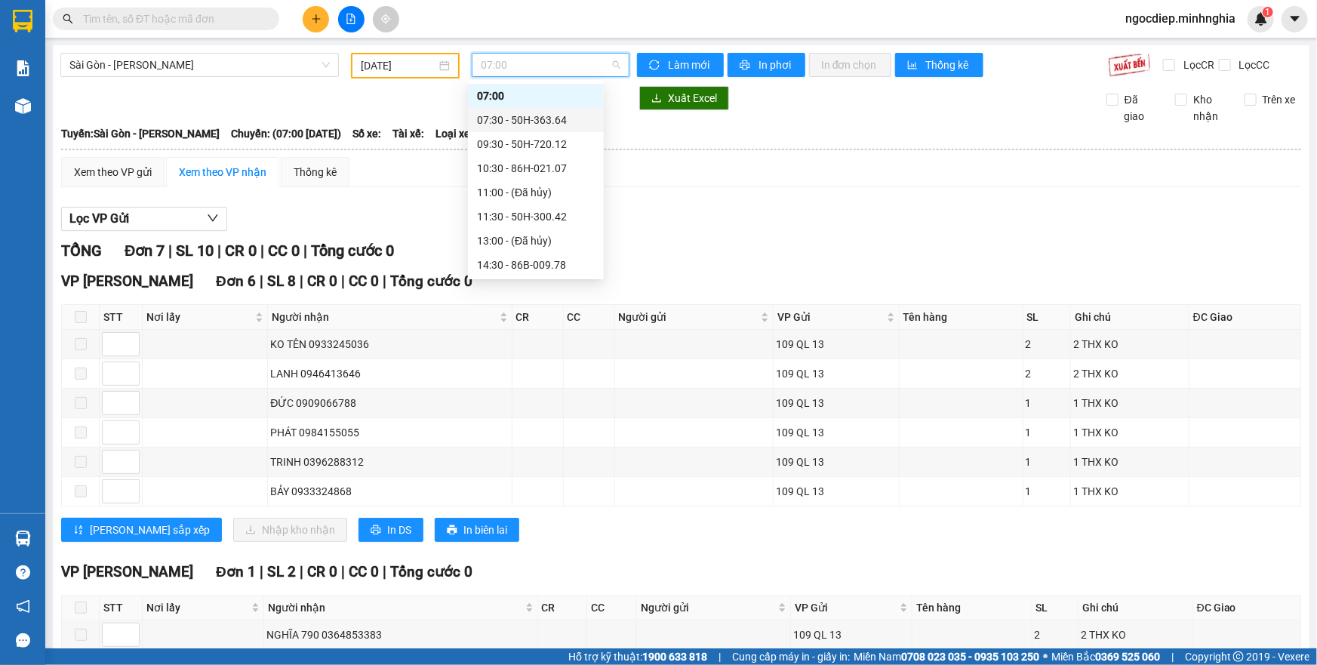
click at [548, 128] on div "07:30 - 50H-363.64" at bounding box center [536, 120] width 118 height 17
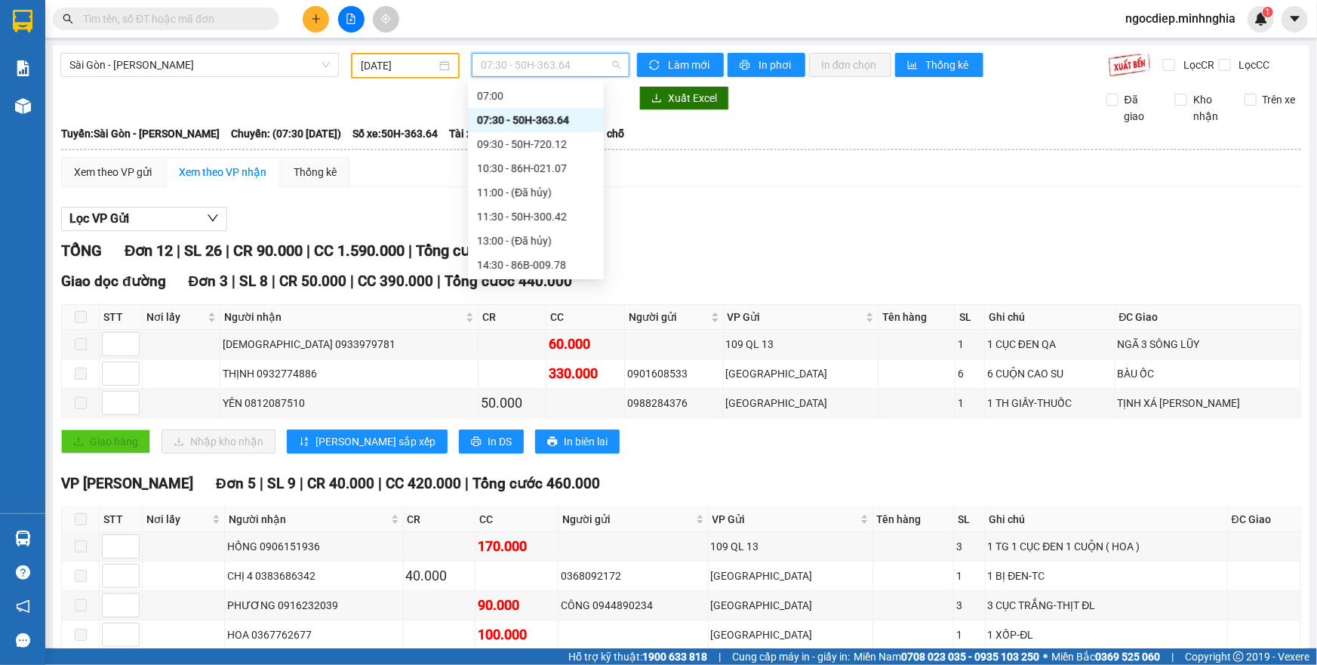
click at [551, 72] on span "07:30 - 50H-363.64" at bounding box center [551, 65] width 140 height 23
click at [570, 146] on div "09:30 - 50H-720.12" at bounding box center [536, 144] width 118 height 17
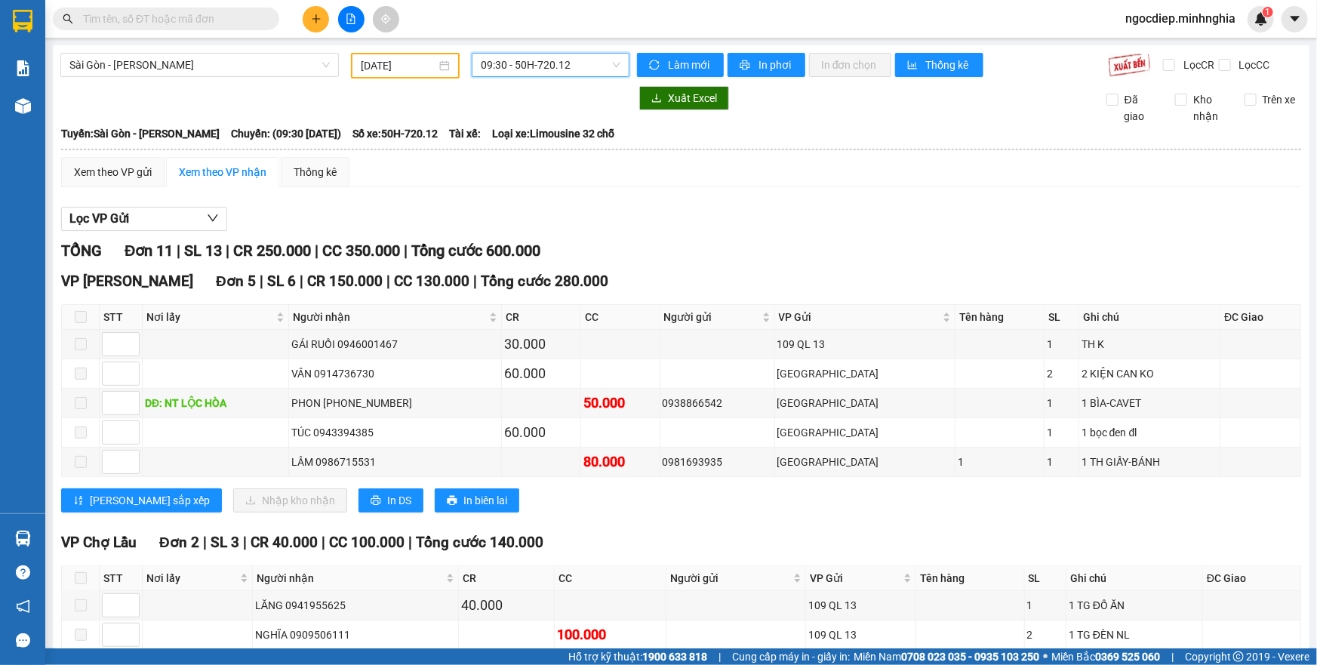
click at [501, 71] on span "09:30 - 50H-720.12" at bounding box center [551, 65] width 140 height 23
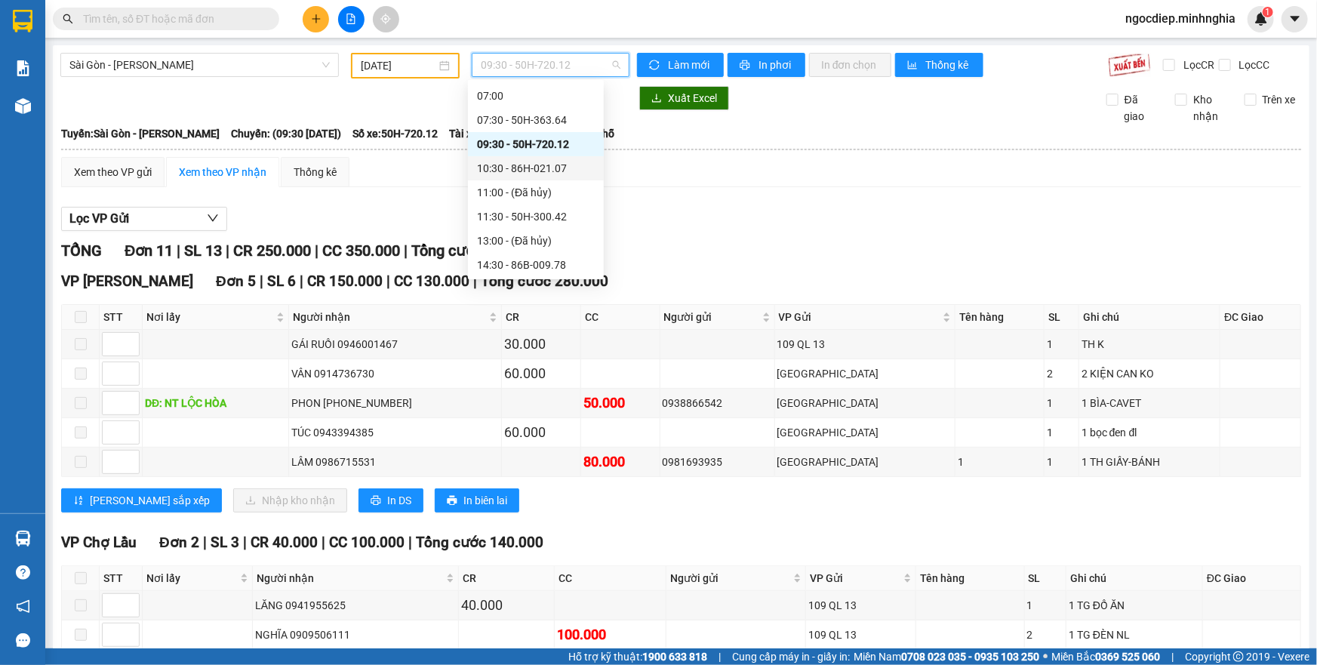
click at [570, 165] on div "10:30 - 86H-021.07" at bounding box center [536, 168] width 118 height 17
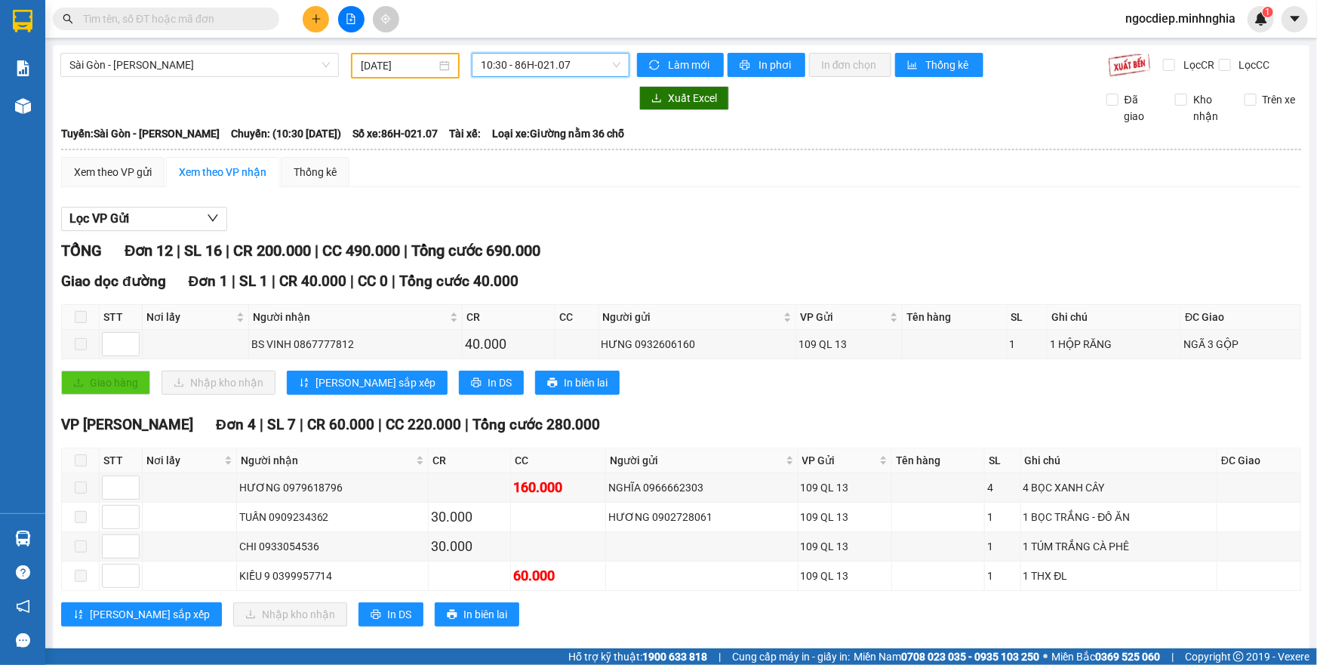
click at [542, 68] on span "10:30 - 86H-021.07" at bounding box center [551, 65] width 140 height 23
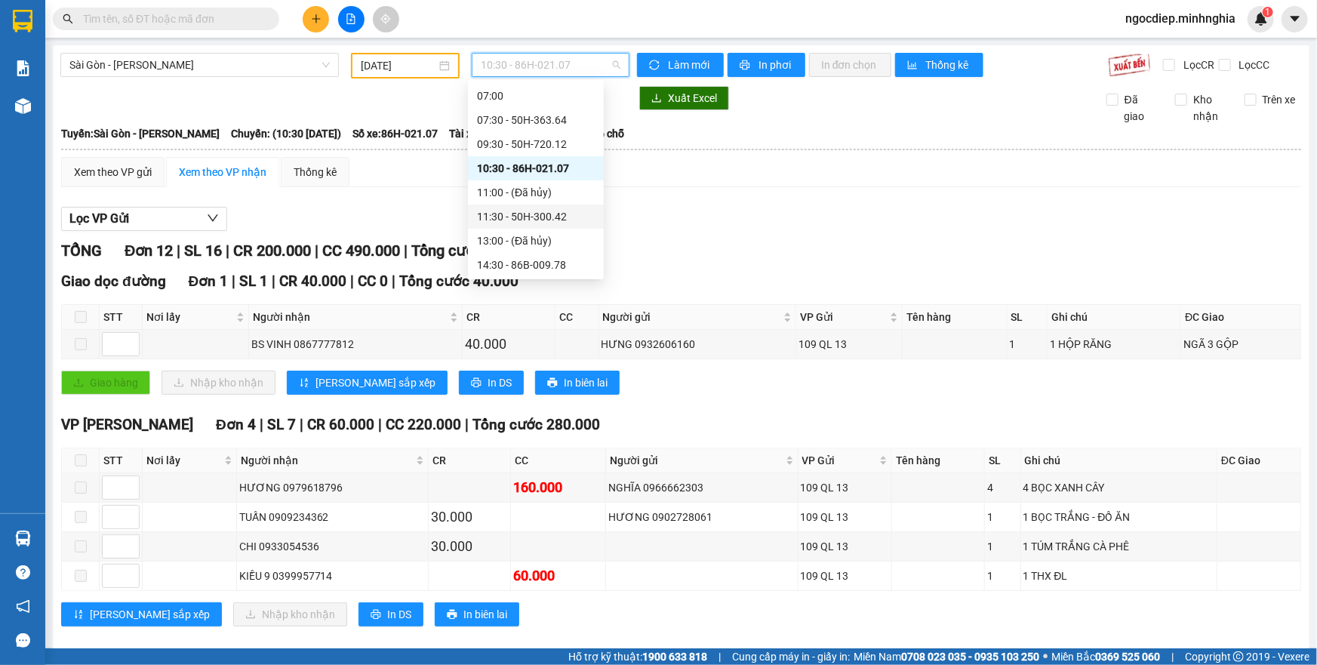
click at [558, 220] on div "11:30 - 50H-300.42" at bounding box center [536, 216] width 118 height 17
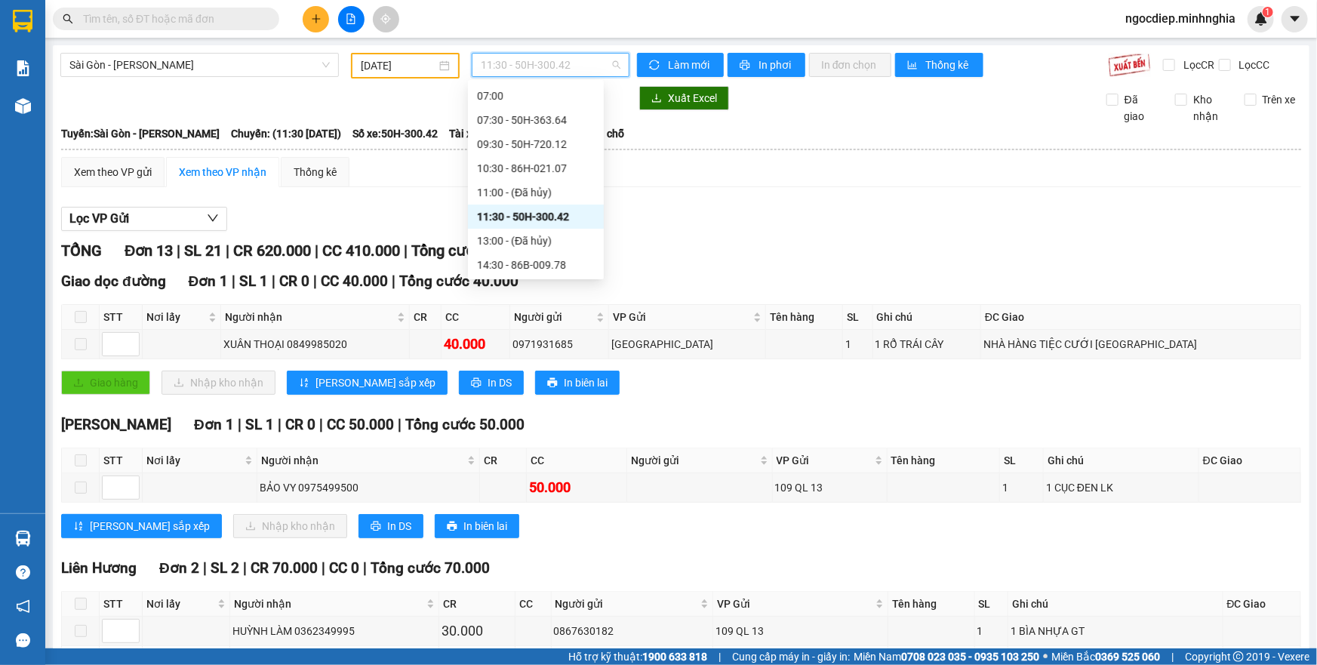
click at [535, 64] on span "11:30 - 50H-300.42" at bounding box center [551, 65] width 140 height 23
click at [551, 264] on div "14:30 - 86B-009.78" at bounding box center [536, 265] width 118 height 17
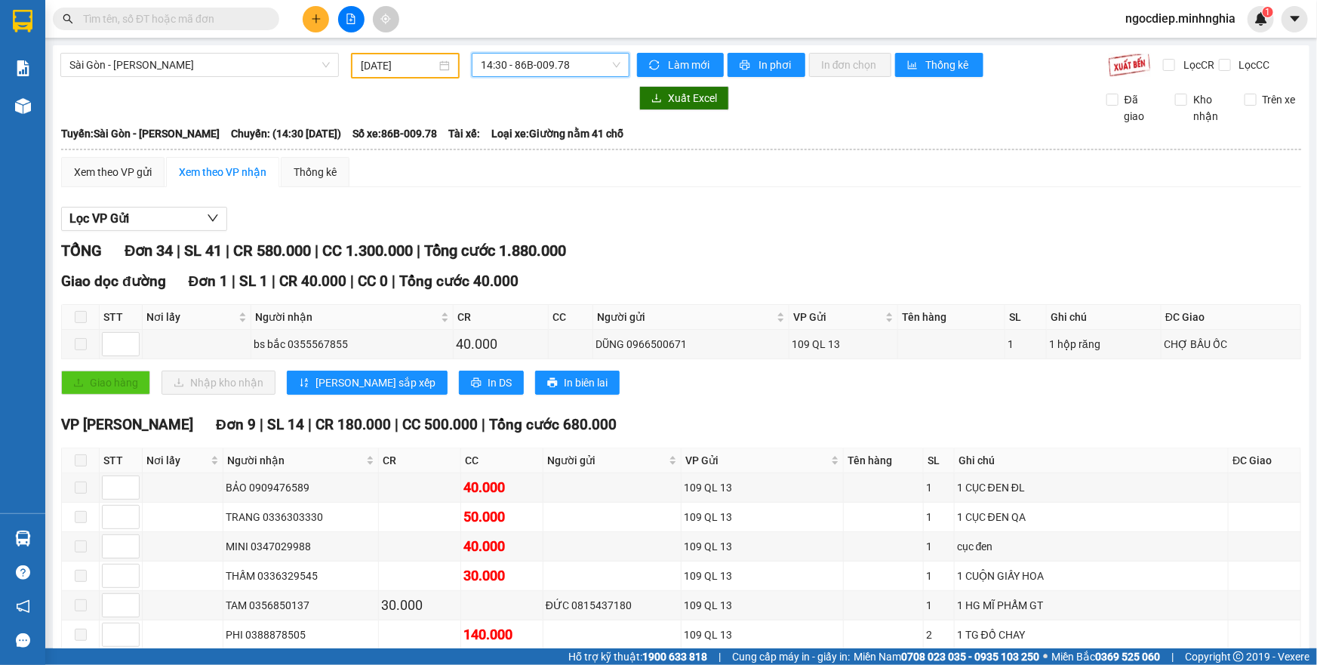
click at [563, 66] on span "14:30 - 86B-009.78" at bounding box center [551, 65] width 140 height 23
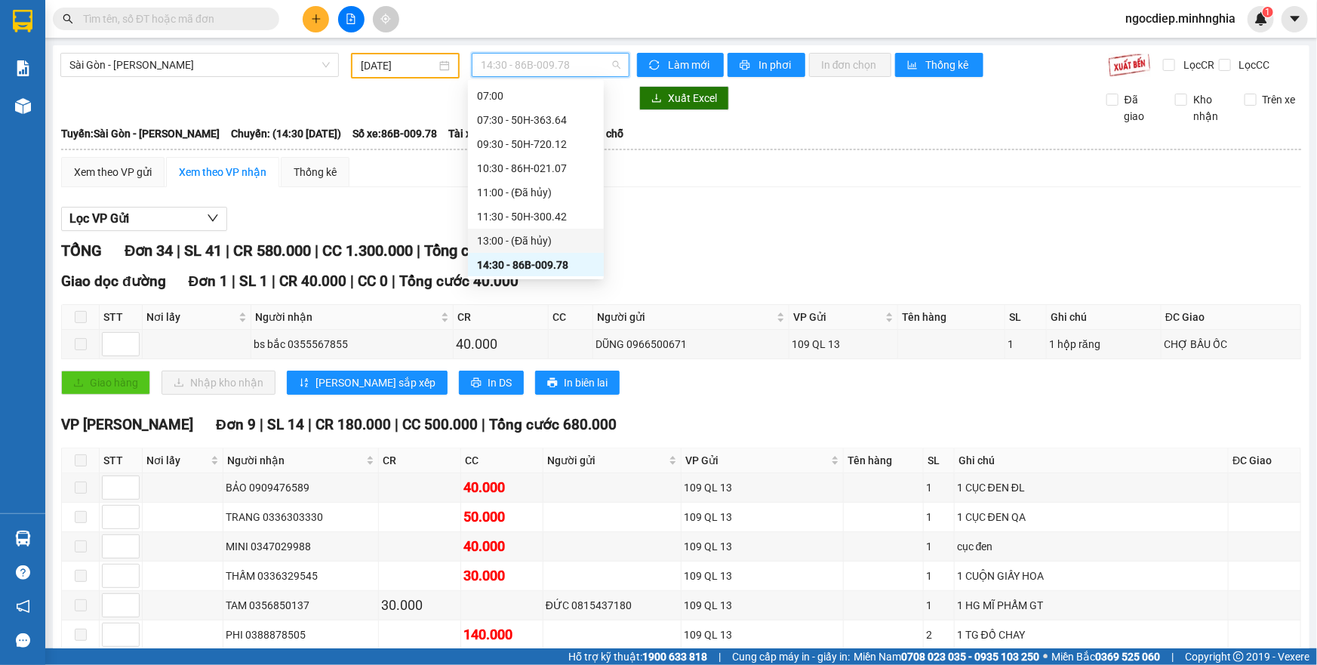
scroll to position [168, 0]
click at [547, 160] on div "17:00 (TC) - 50H-350.51" at bounding box center [536, 168] width 118 height 17
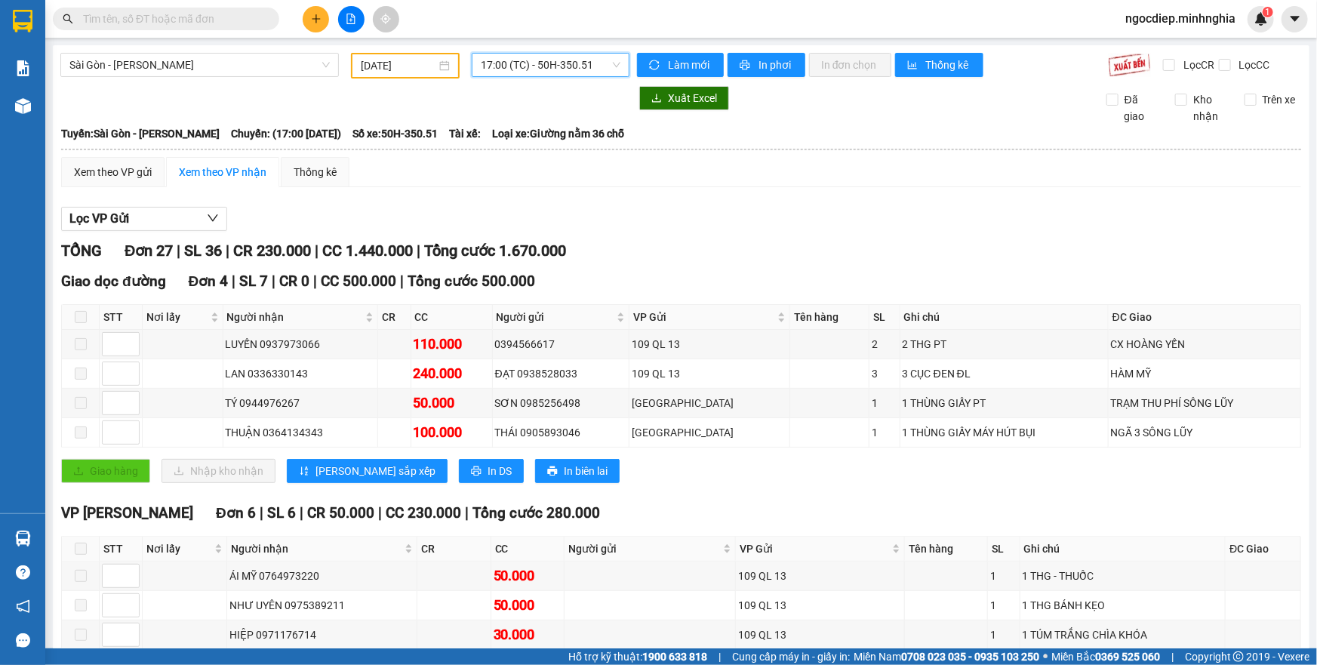
click at [528, 57] on span "17:00 (TC) - 50H-350.51" at bounding box center [551, 65] width 140 height 23
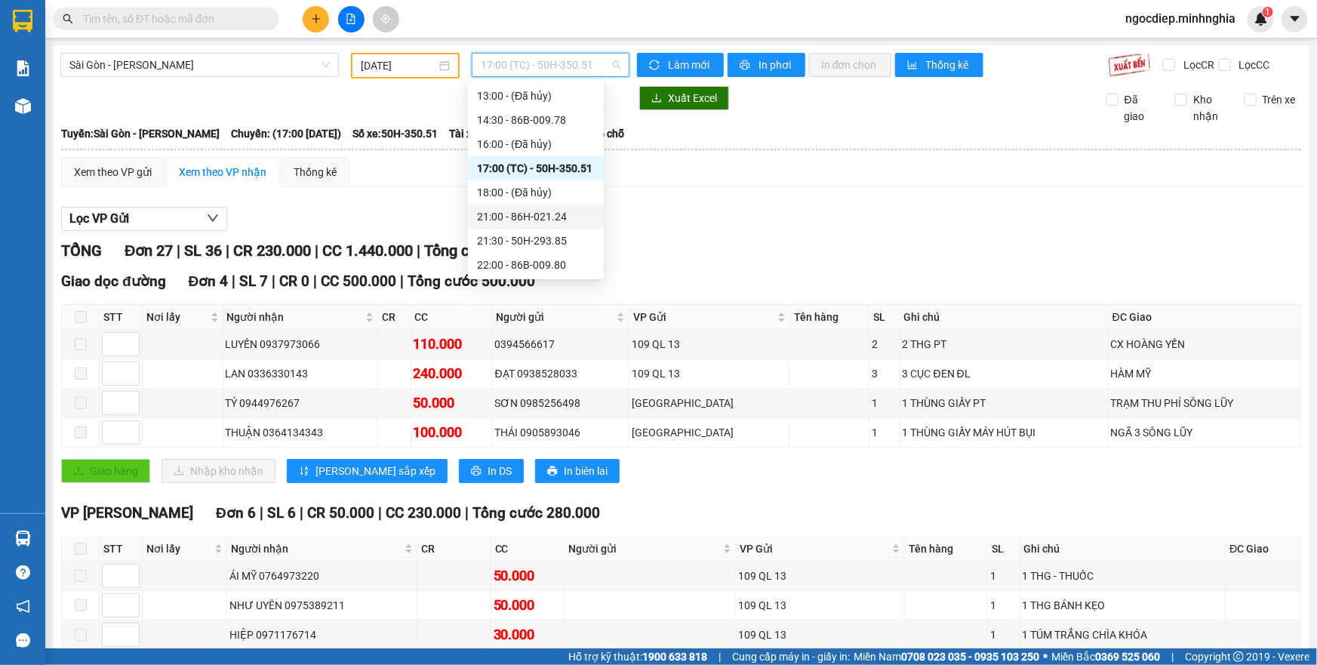
click at [545, 217] on div "21:00 - 86H-021.24" at bounding box center [536, 216] width 118 height 17
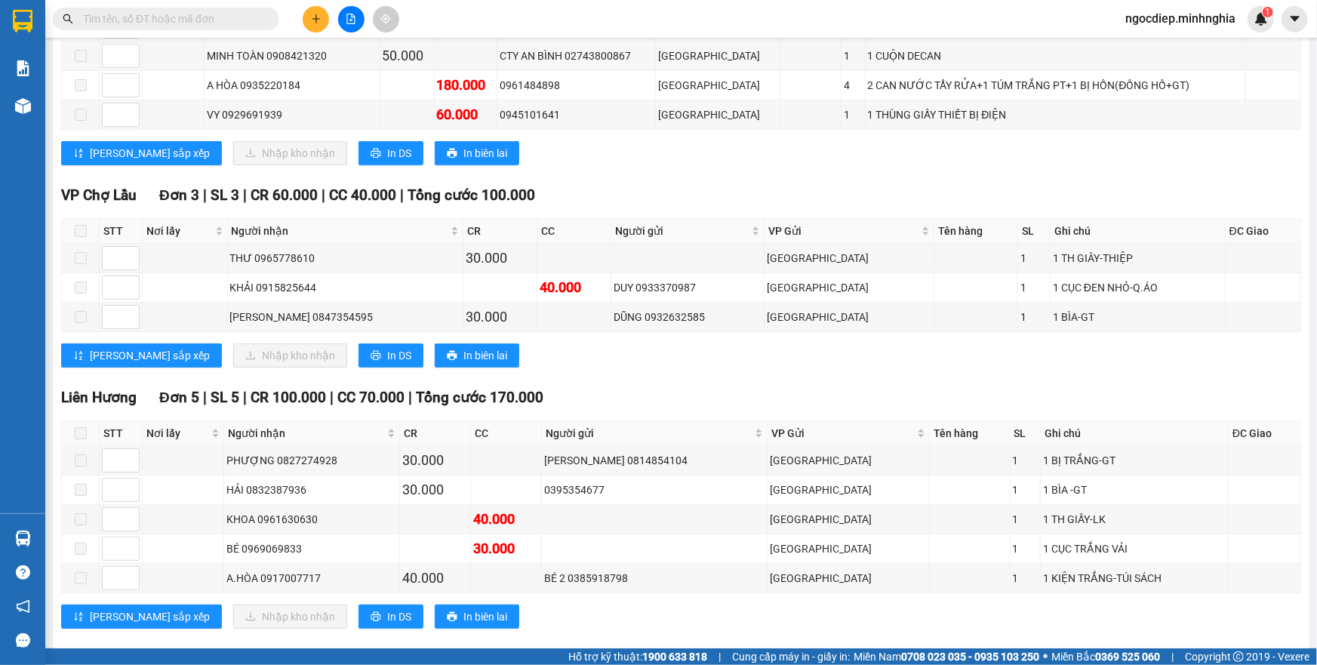
scroll to position [5, 0]
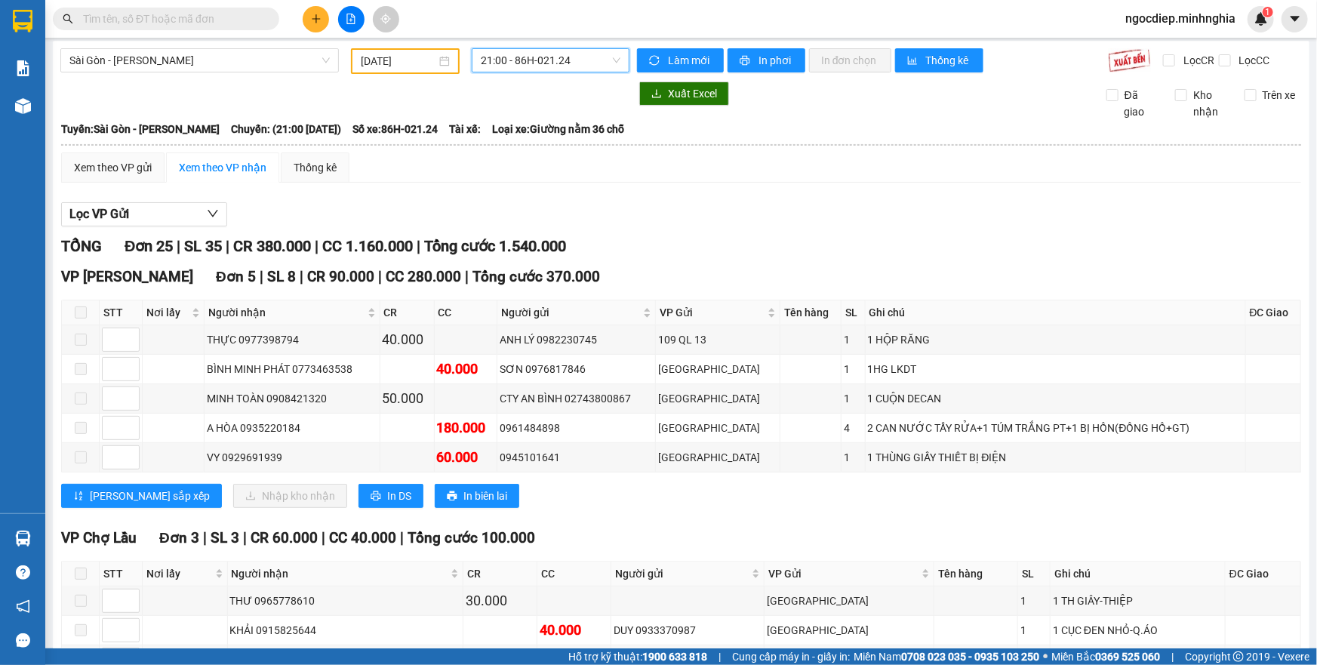
click at [529, 53] on span "21:00 - 86H-021.24" at bounding box center [551, 60] width 140 height 23
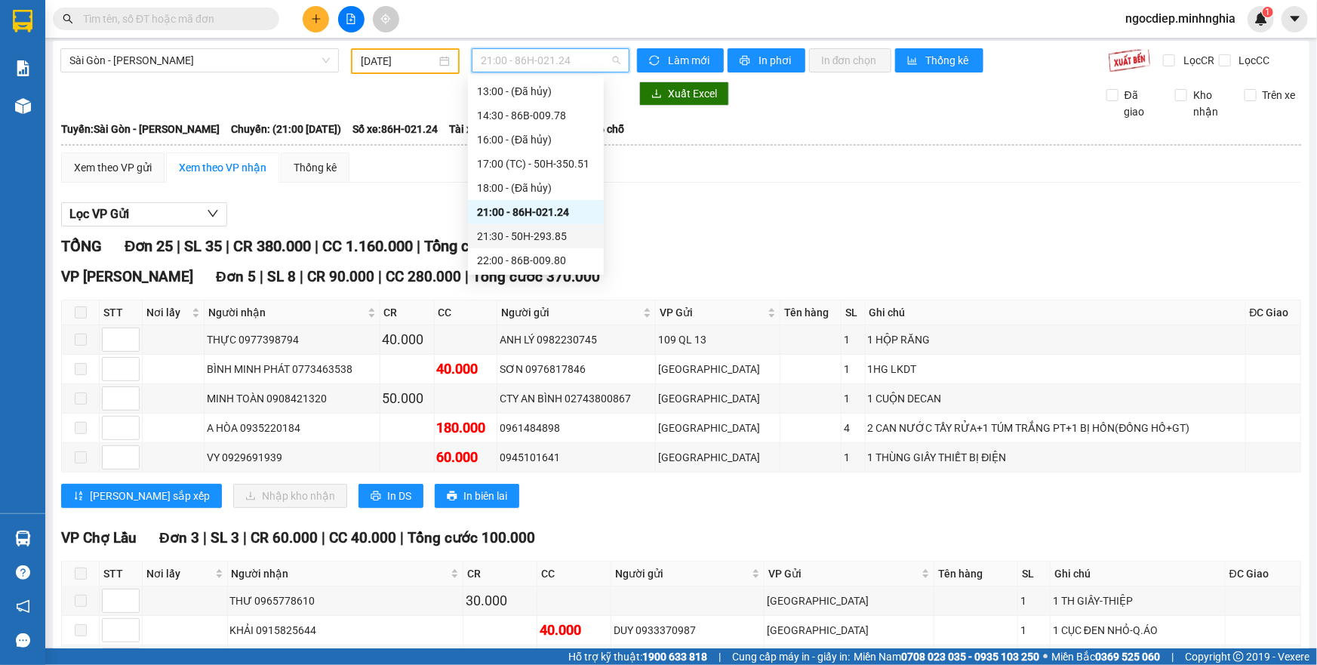
click at [567, 233] on div "21:30 - 50H-293.85" at bounding box center [536, 236] width 118 height 17
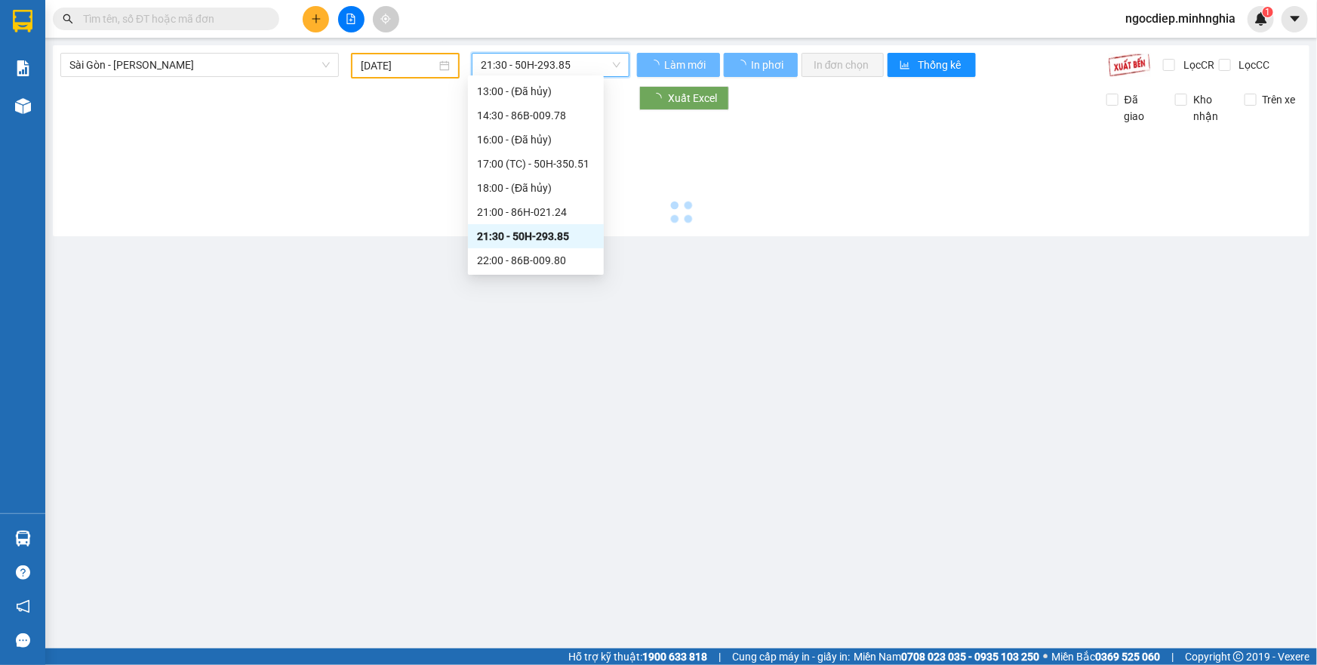
scroll to position [0, 0]
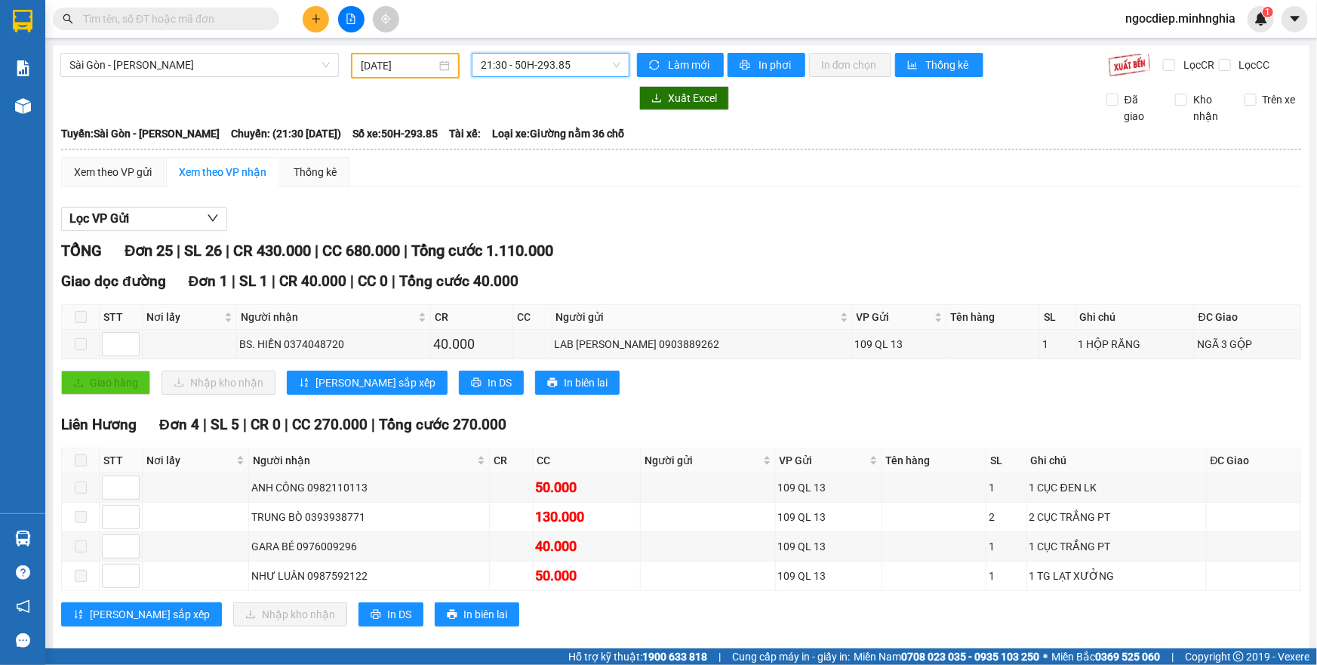
click at [533, 71] on span "21:30 - 50H-293.85" at bounding box center [551, 65] width 140 height 23
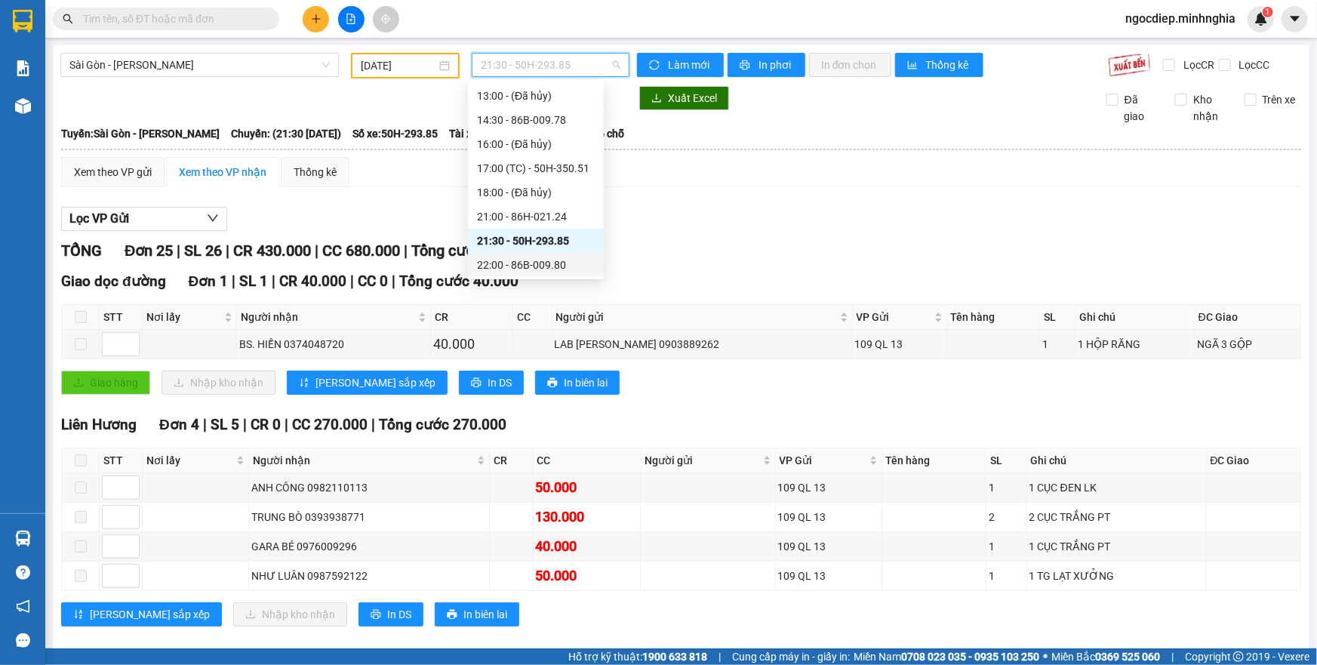
click at [536, 261] on div "22:00 - 86B-009.80" at bounding box center [536, 265] width 118 height 17
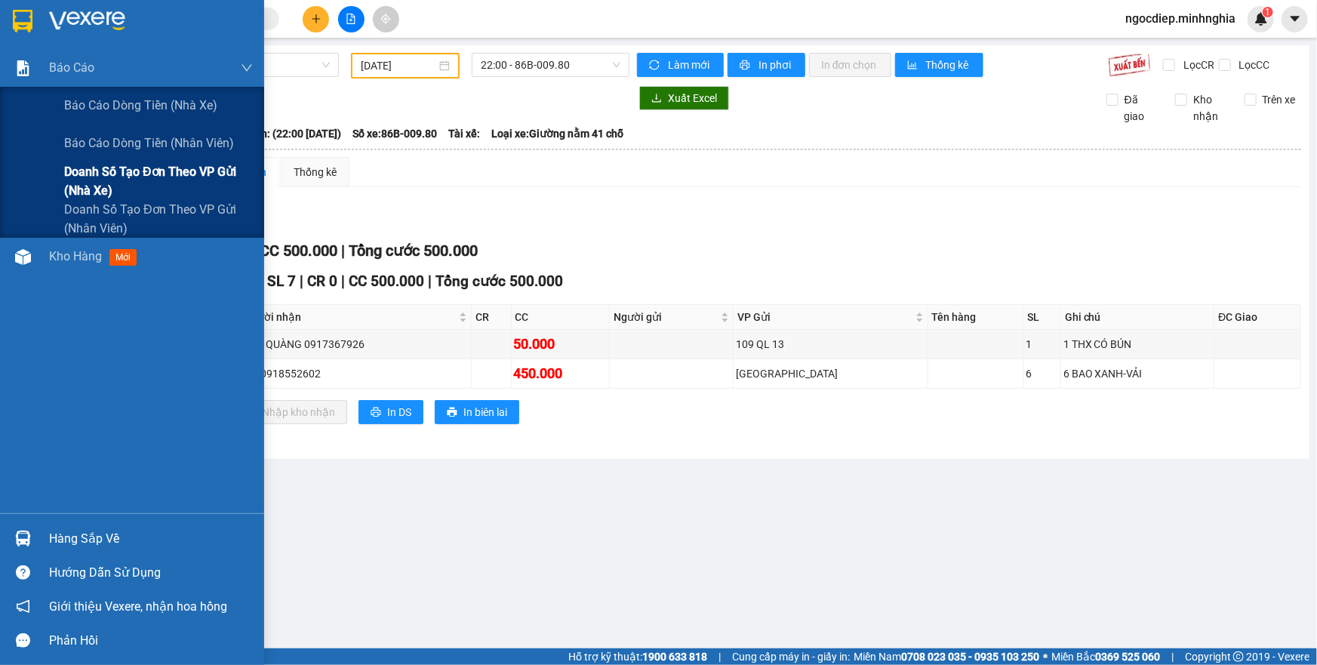
click at [132, 176] on span "Doanh số tạo đơn theo VP gửi (nhà xe)" at bounding box center [158, 181] width 189 height 38
